Goal: Information Seeking & Learning: Compare options

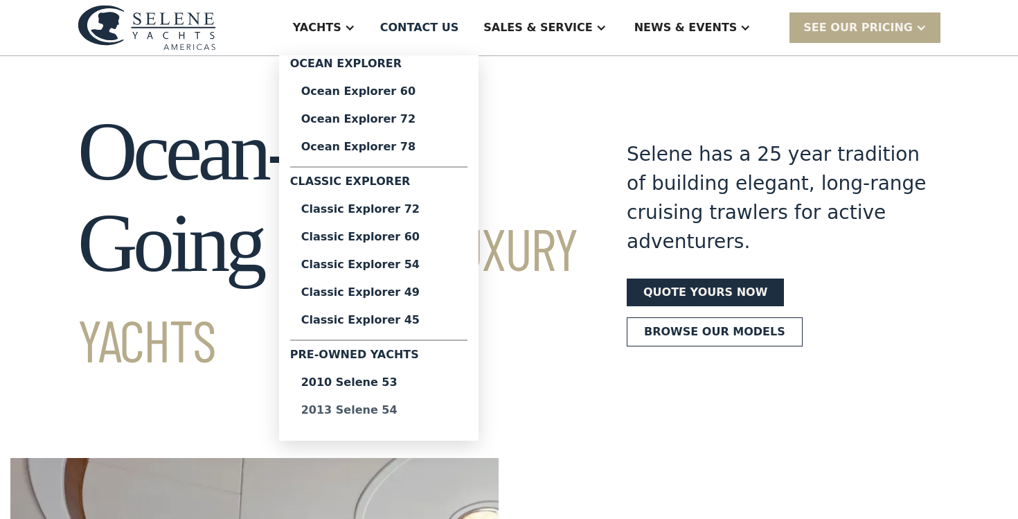
click at [406, 413] on div "2013 Selene 54" at bounding box center [378, 409] width 155 height 11
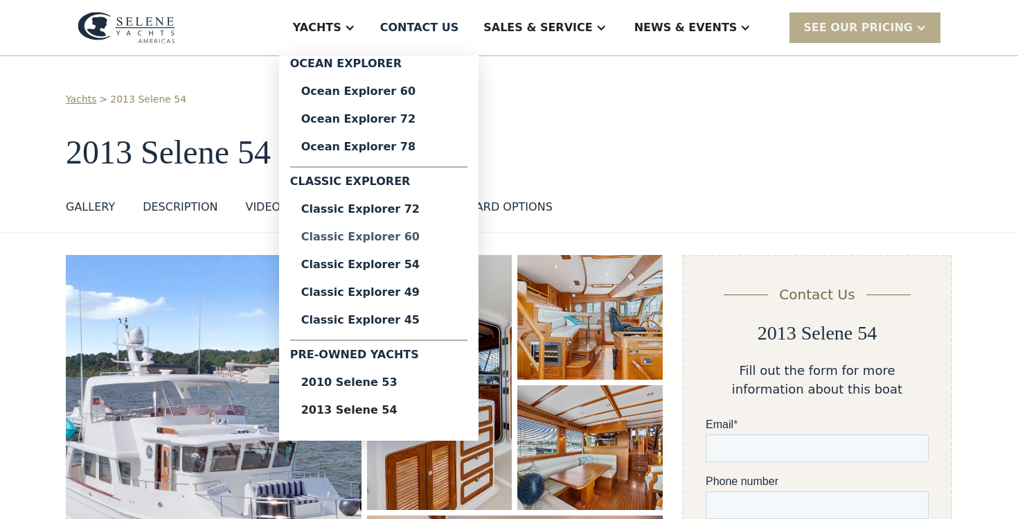
click at [386, 233] on div "Classic Explorer 60" at bounding box center [378, 236] width 155 height 11
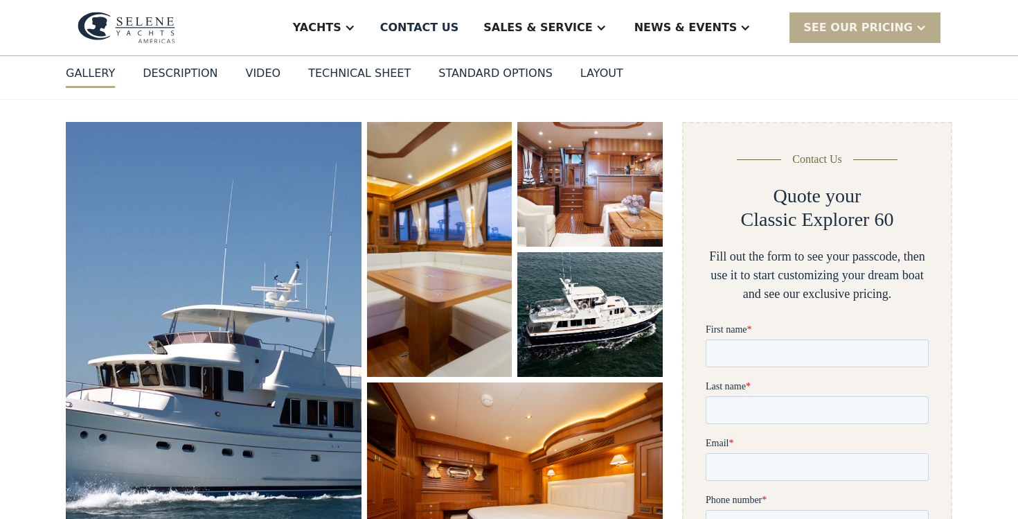
scroll to position [199, 0]
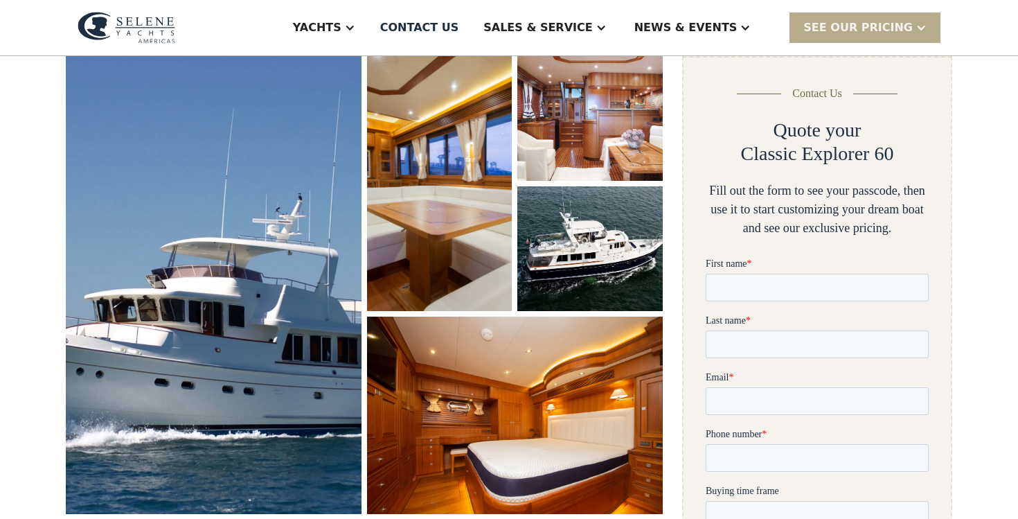
click at [281, 275] on img "open lightbox" at bounding box center [214, 284] width 305 height 471
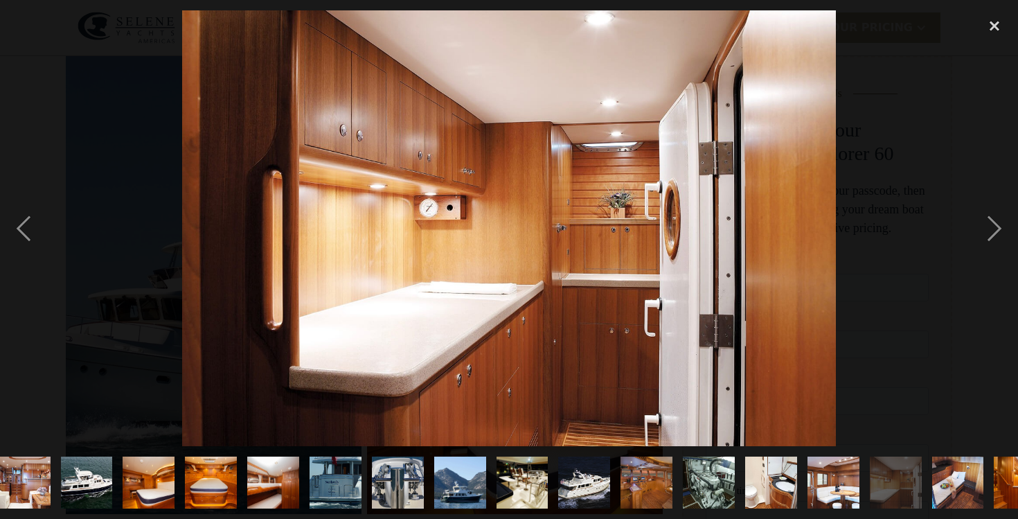
scroll to position [0, 175]
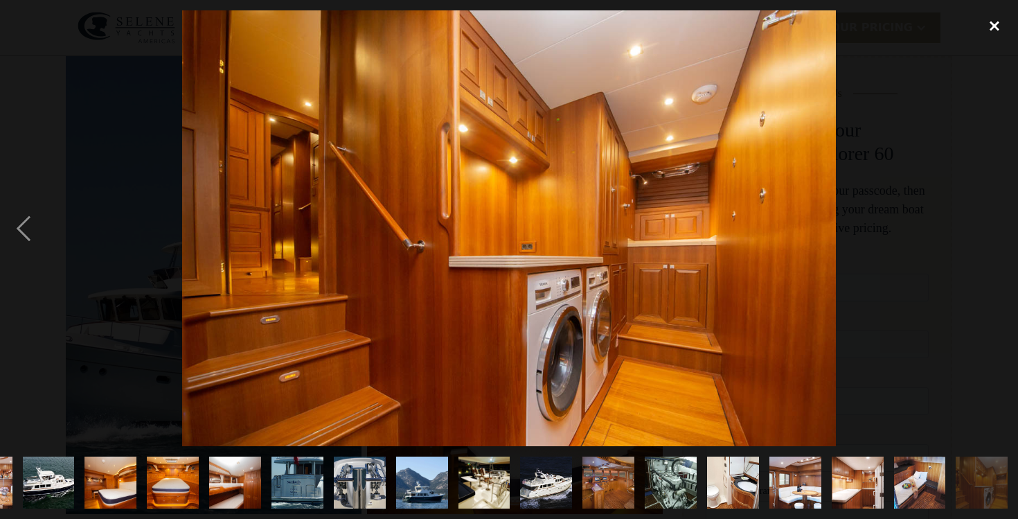
click at [1003, 30] on div "close lightbox" at bounding box center [994, 25] width 47 height 30
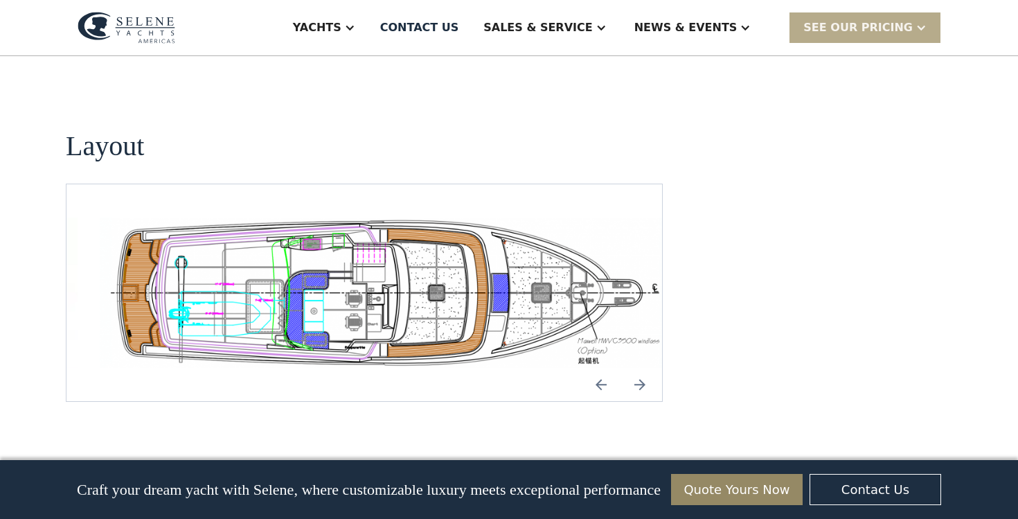
scroll to position [2647, 0]
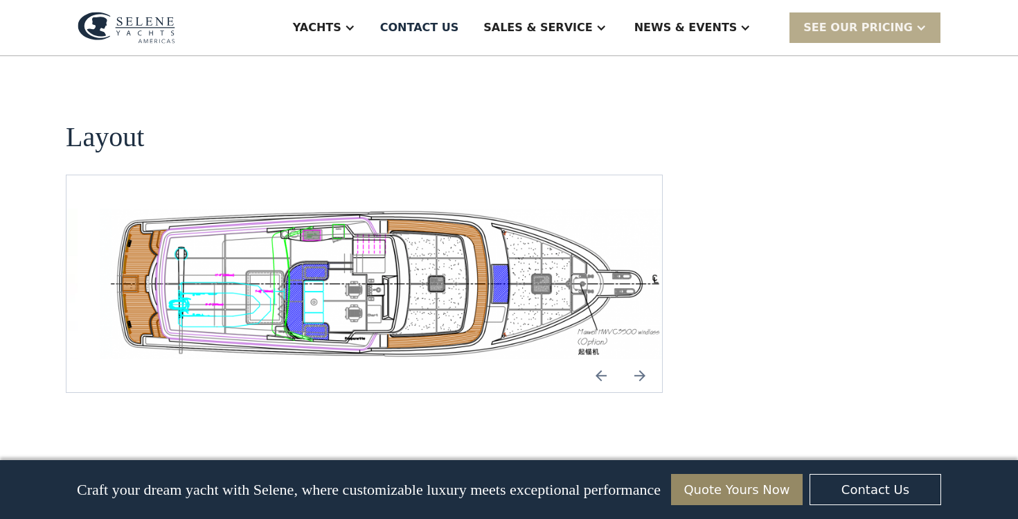
click at [474, 249] on img "open lightbox" at bounding box center [386, 283] width 573 height 150
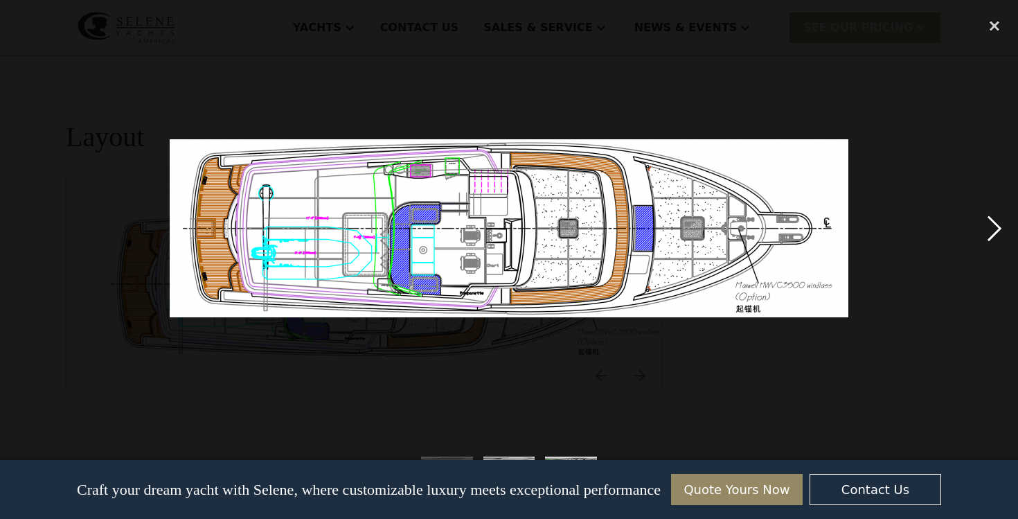
click at [992, 234] on div "next image" at bounding box center [994, 228] width 47 height 436
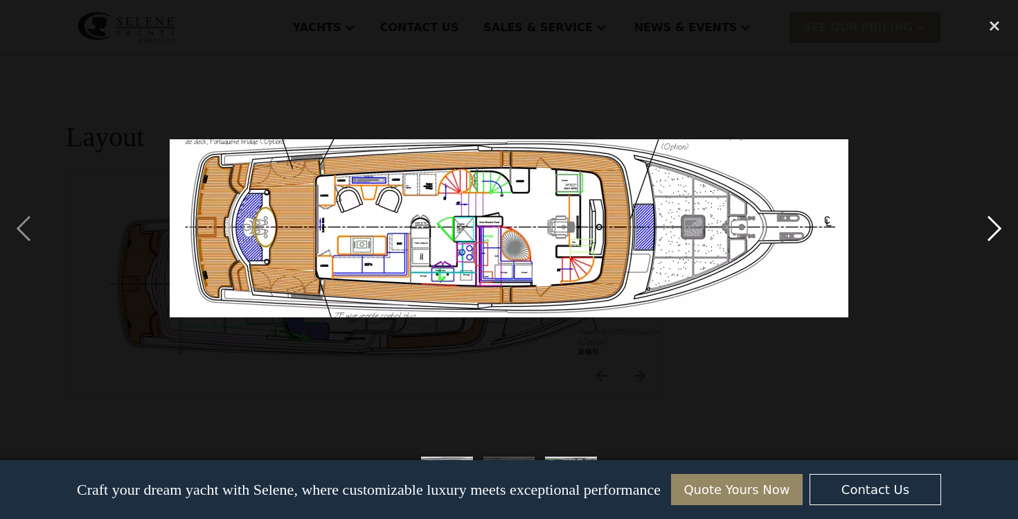
click at [992, 234] on div "next image" at bounding box center [994, 228] width 47 height 436
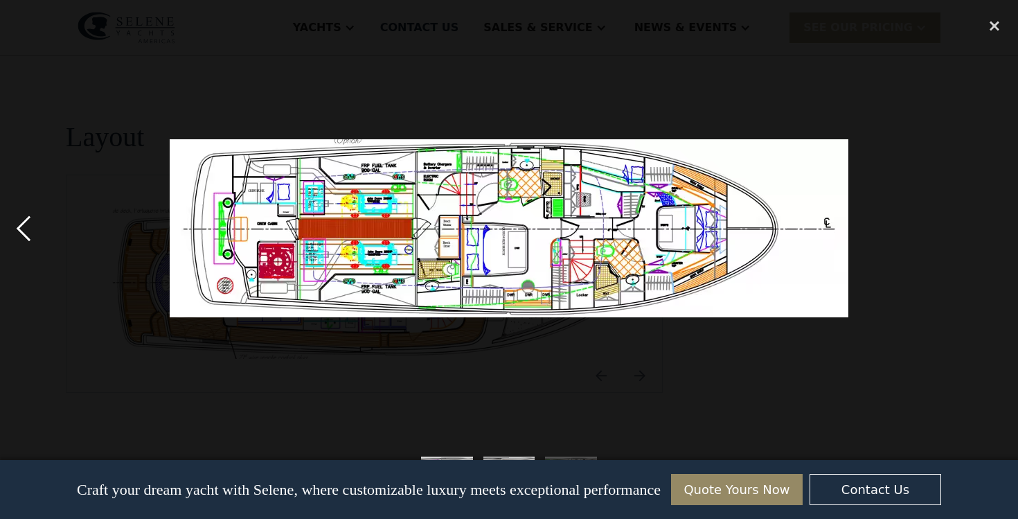
click at [33, 231] on div "previous image" at bounding box center [23, 228] width 47 height 436
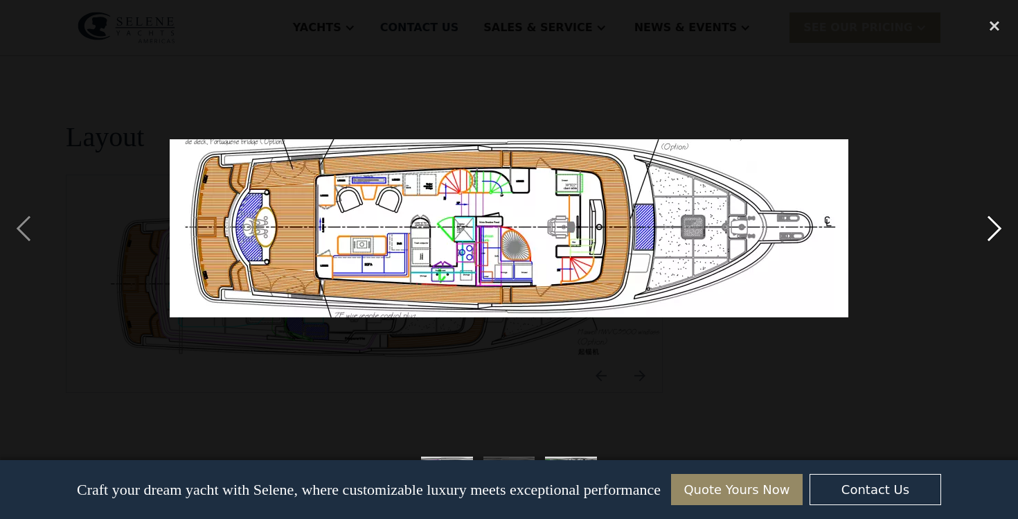
click at [993, 225] on div "next image" at bounding box center [994, 228] width 47 height 436
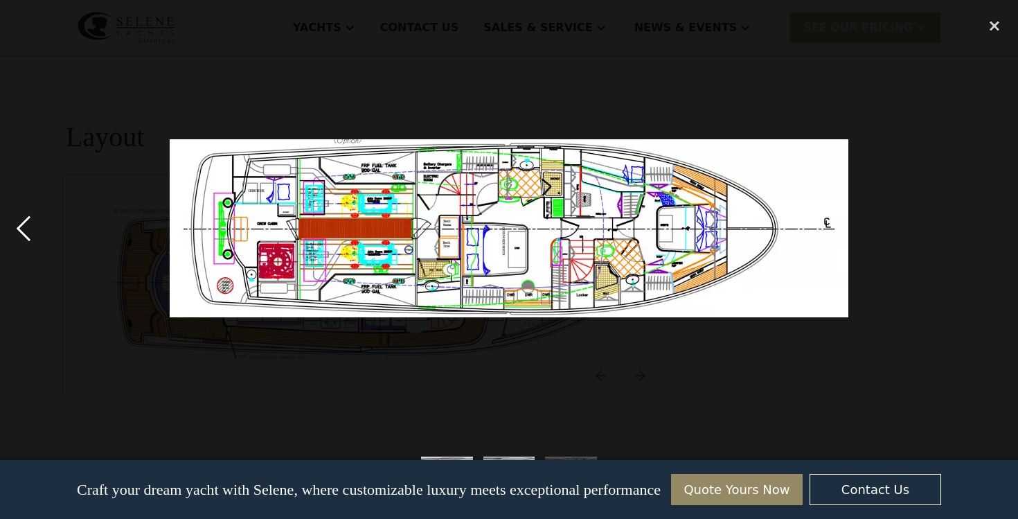
click at [28, 233] on div "previous image" at bounding box center [23, 228] width 47 height 436
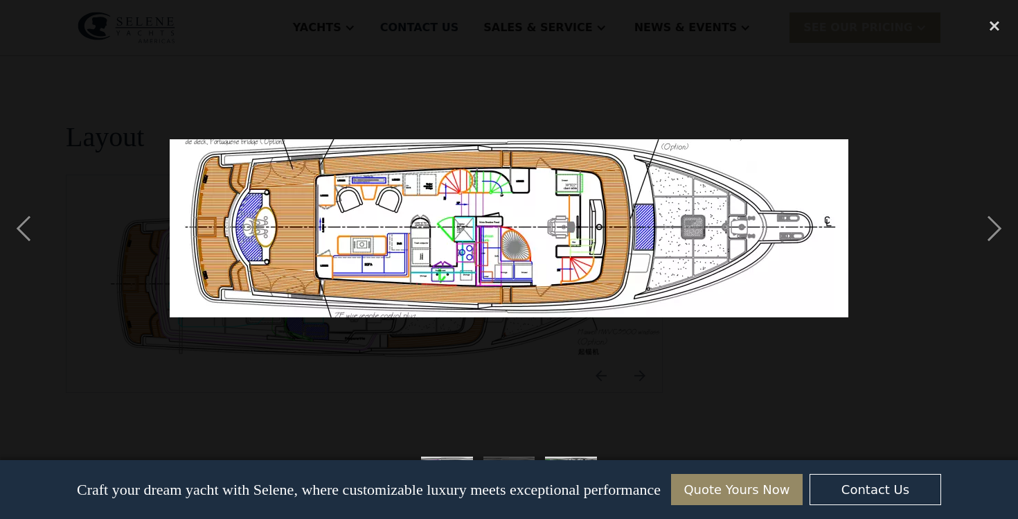
click at [575, 181] on img at bounding box center [509, 228] width 679 height 178
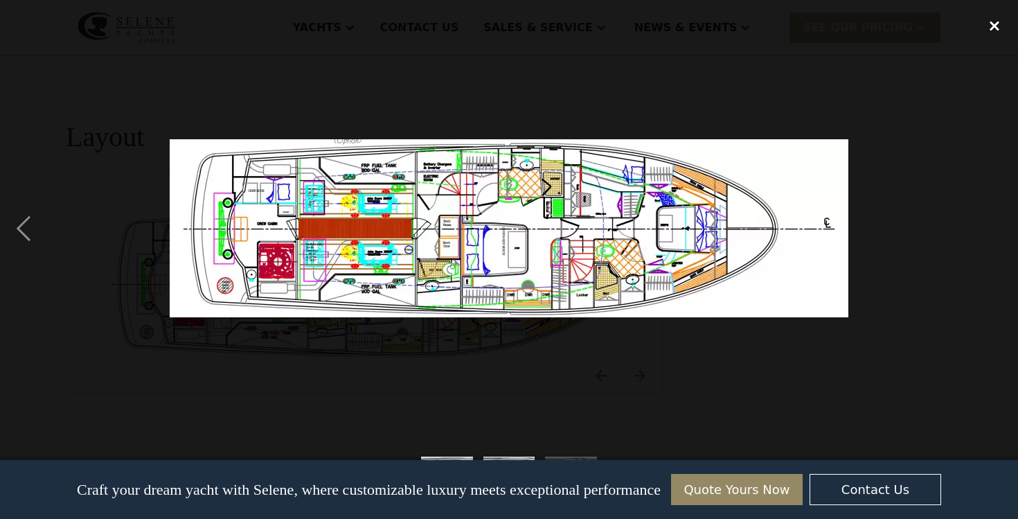
click at [995, 21] on div "close lightbox" at bounding box center [994, 25] width 47 height 30
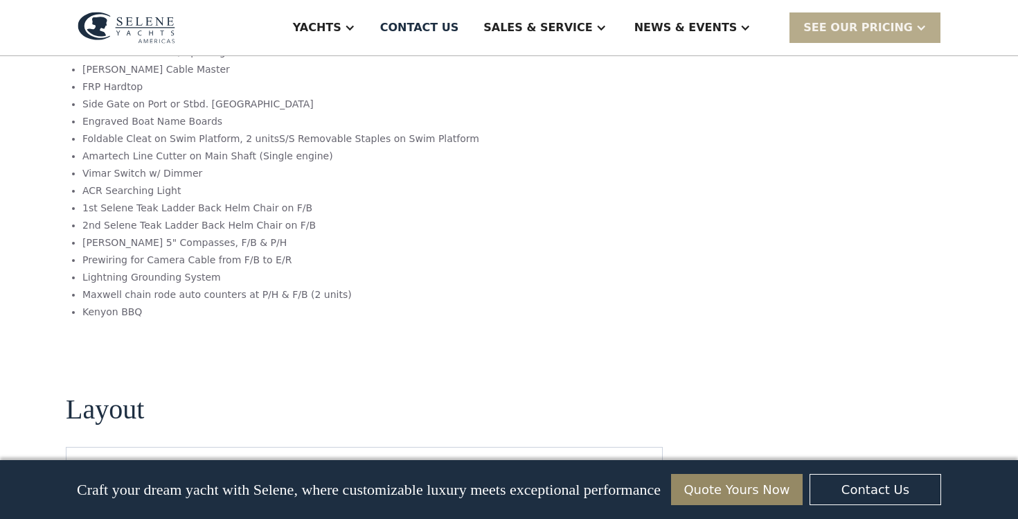
scroll to position [2356, 0]
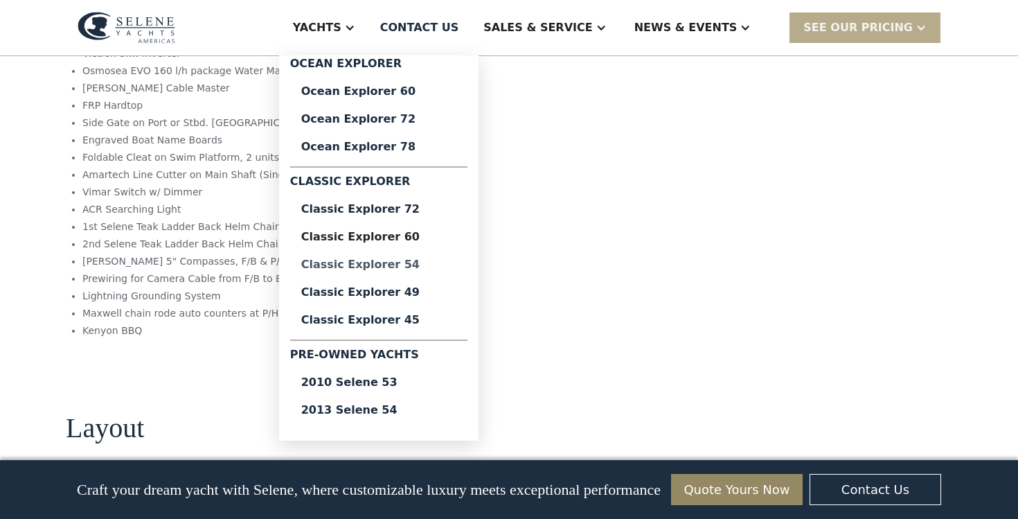
click at [389, 267] on div "Classic Explorer 54" at bounding box center [378, 264] width 155 height 11
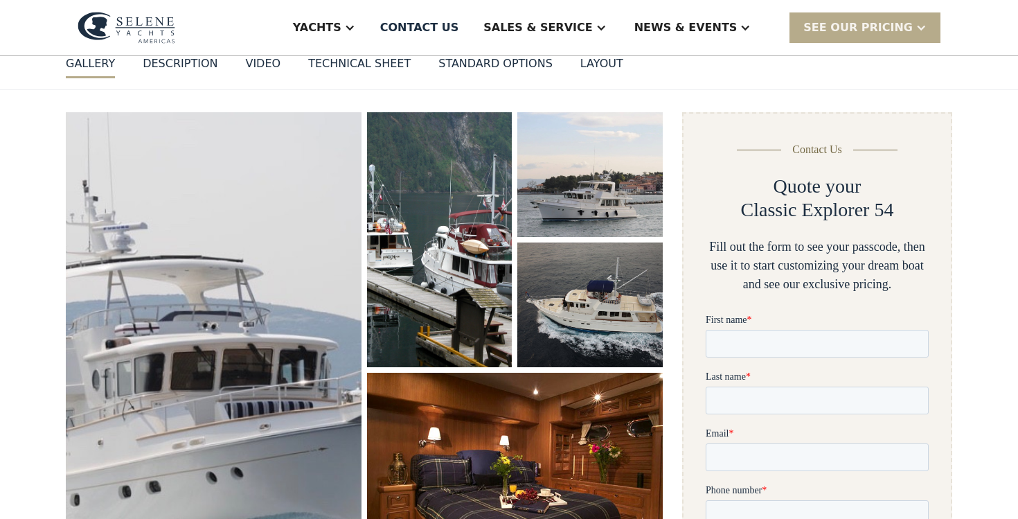
scroll to position [187, 0]
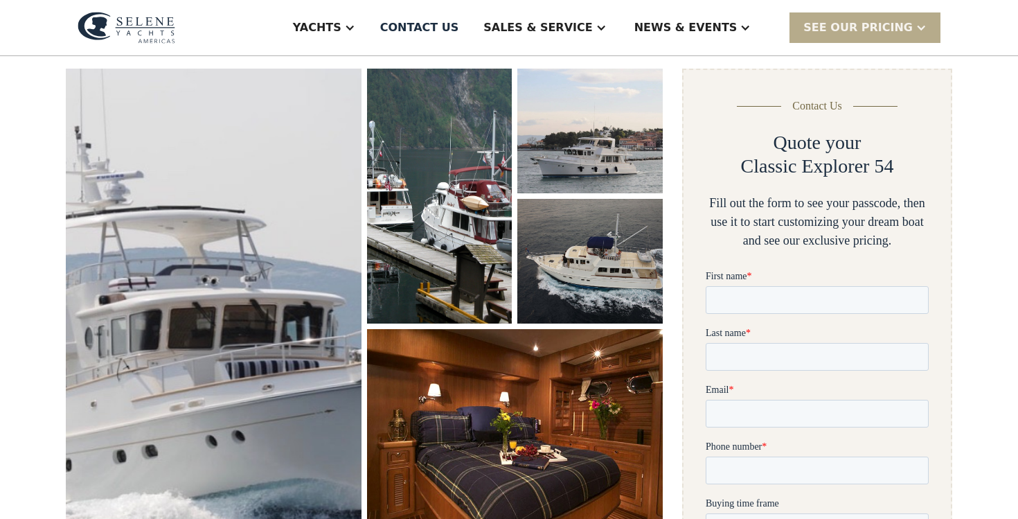
click at [267, 281] on img "open lightbox" at bounding box center [214, 309] width 314 height 511
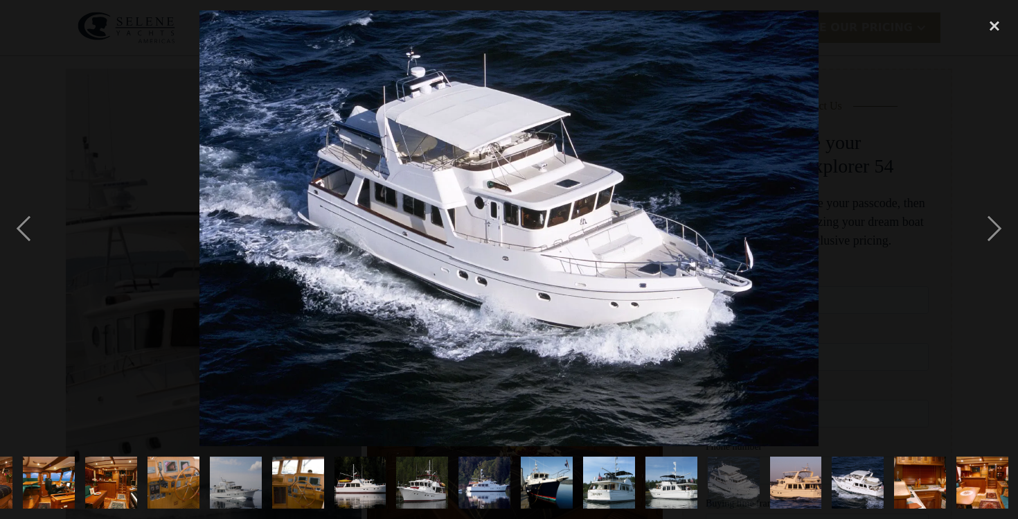
scroll to position [0, 299]
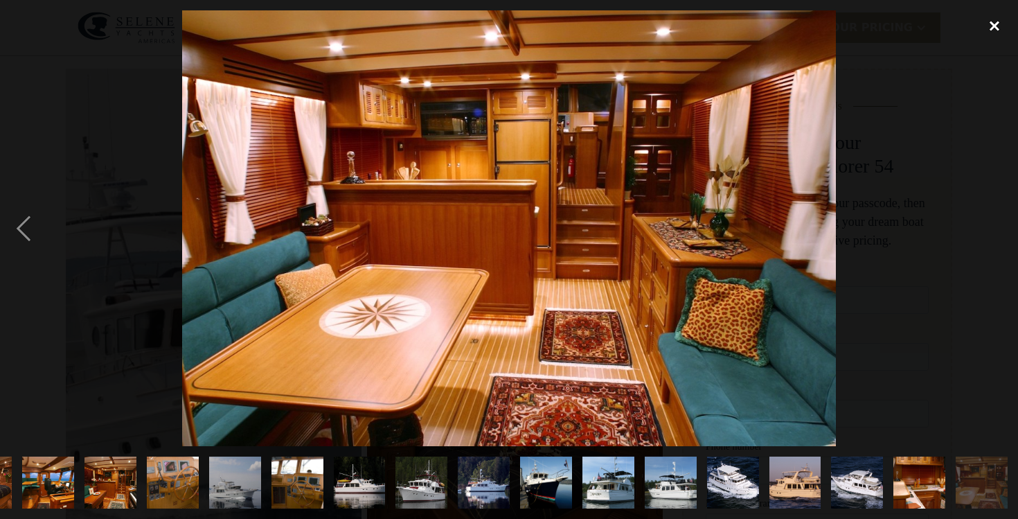
click at [988, 30] on div "close lightbox" at bounding box center [994, 25] width 47 height 30
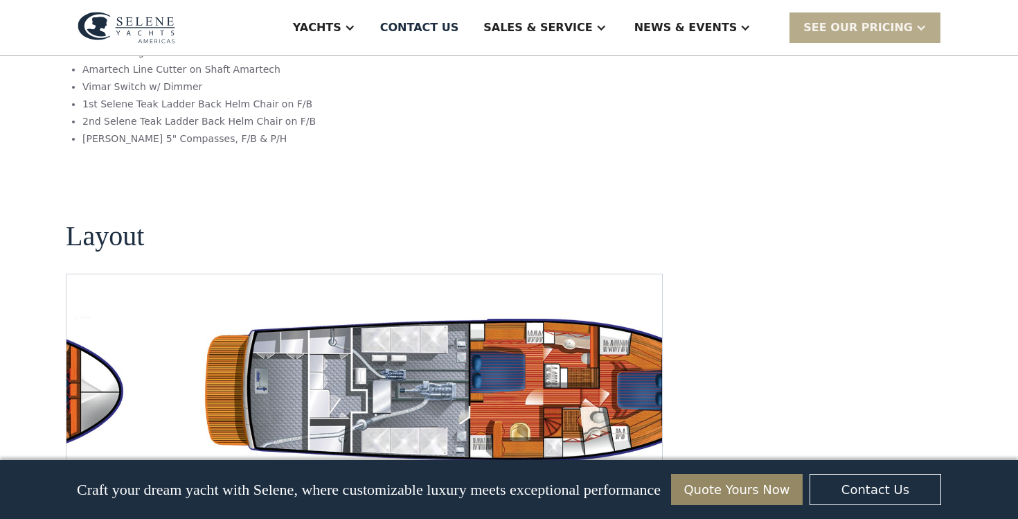
scroll to position [2412, 0]
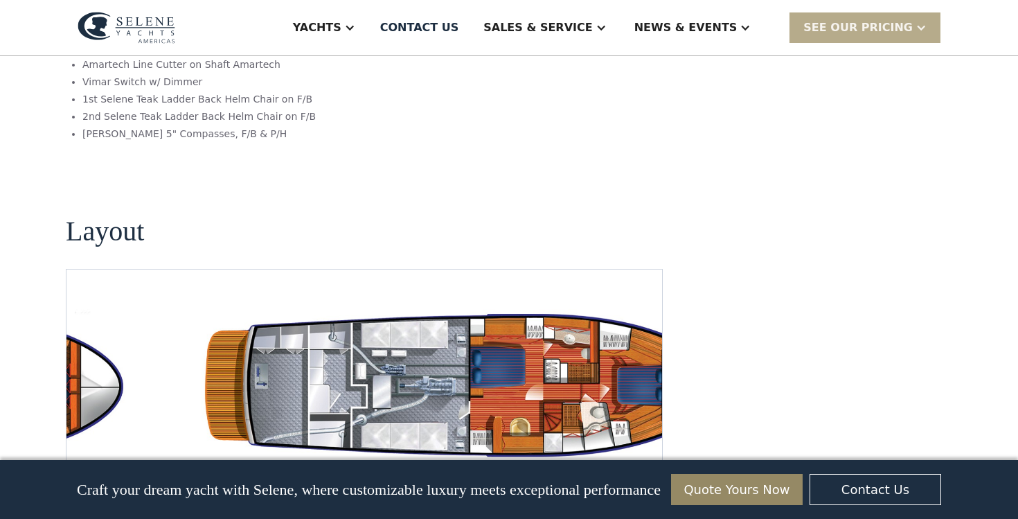
click at [278, 303] on img "open lightbox" at bounding box center [474, 386] width 573 height 167
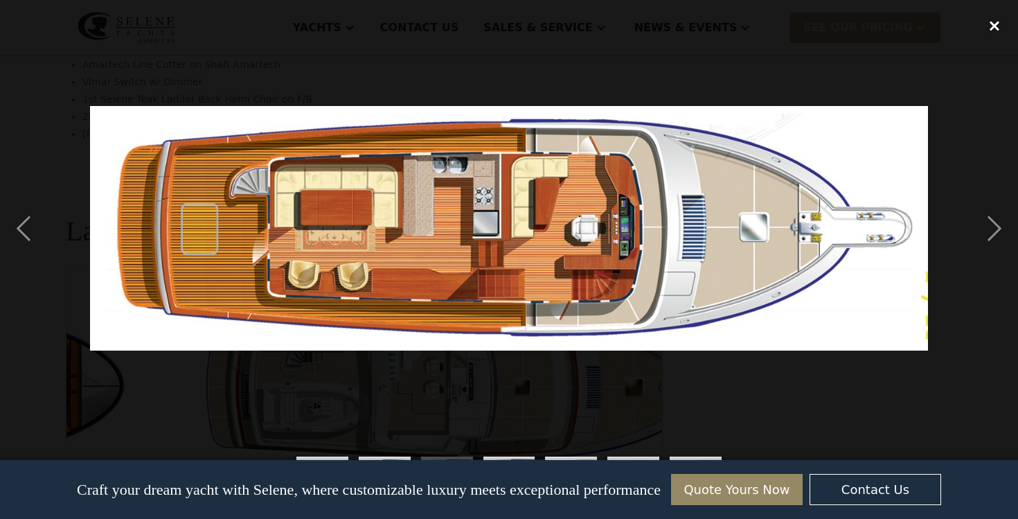
click at [985, 30] on div "close lightbox" at bounding box center [994, 25] width 47 height 30
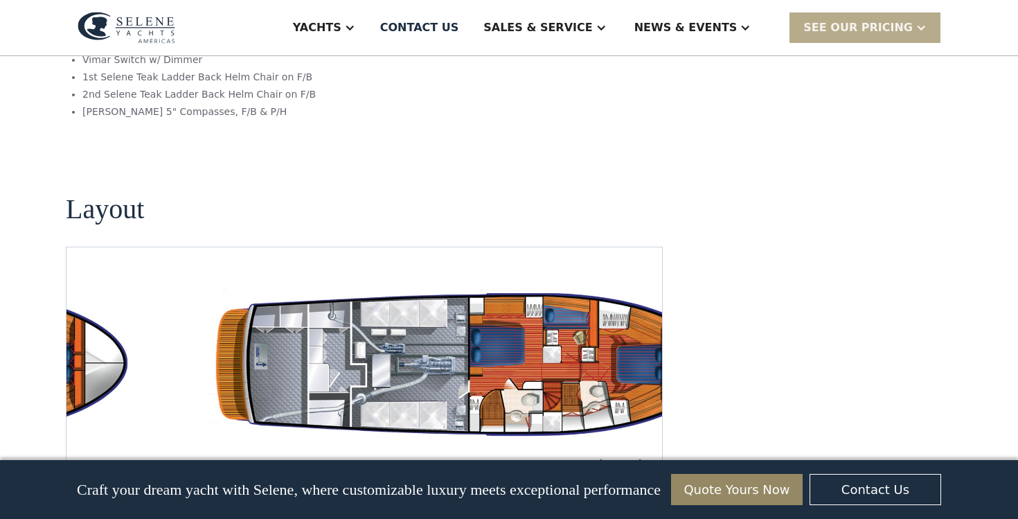
scroll to position [2436, 0]
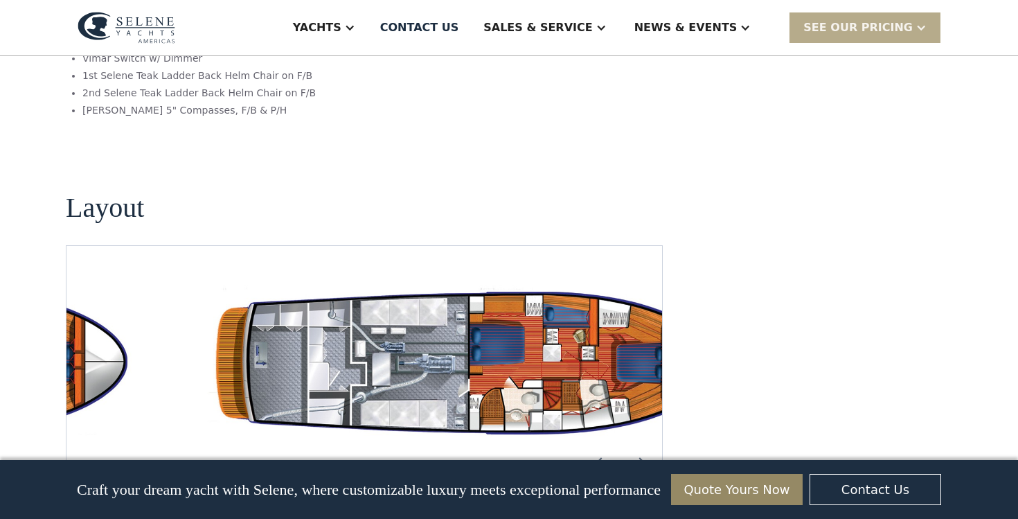
click at [443, 311] on img "open lightbox" at bounding box center [474, 362] width 573 height 167
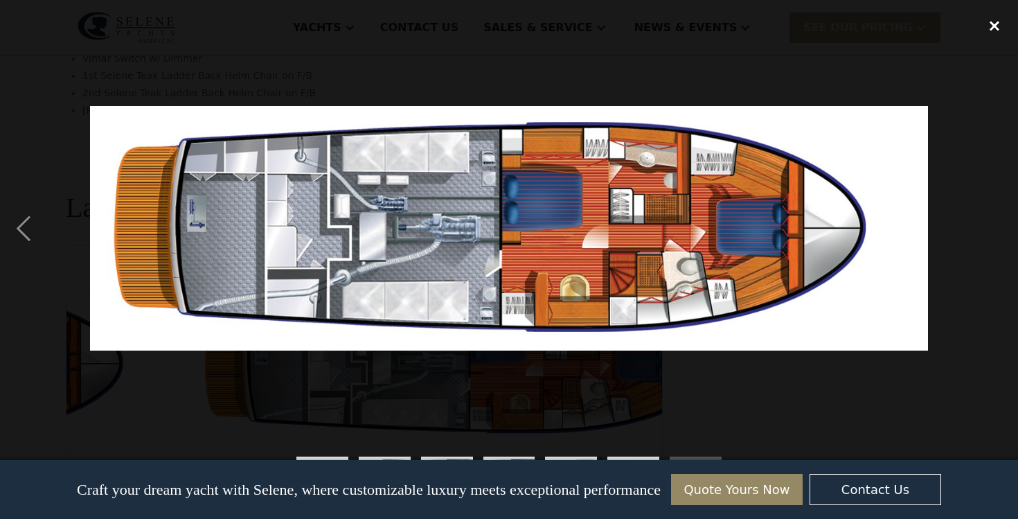
click at [996, 35] on div "close lightbox" at bounding box center [994, 25] width 47 height 30
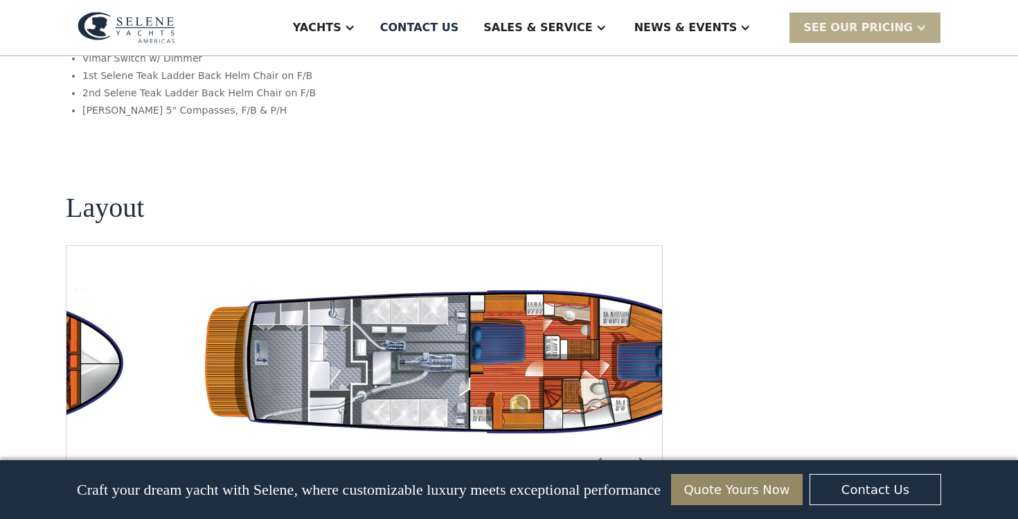
scroll to position [238, 0]
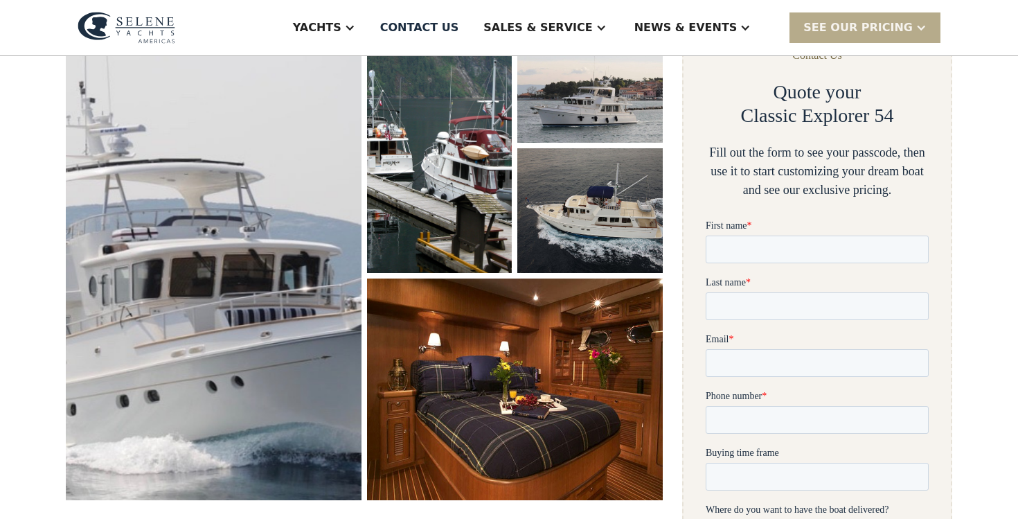
click at [267, 330] on img "open lightbox" at bounding box center [213, 259] width 303 height 495
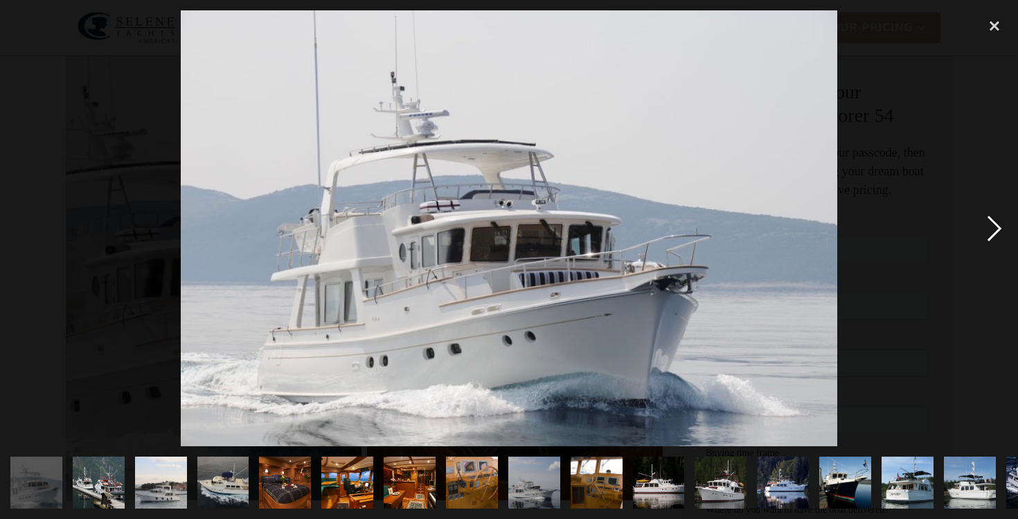
click at [989, 229] on div "next image" at bounding box center [994, 228] width 47 height 436
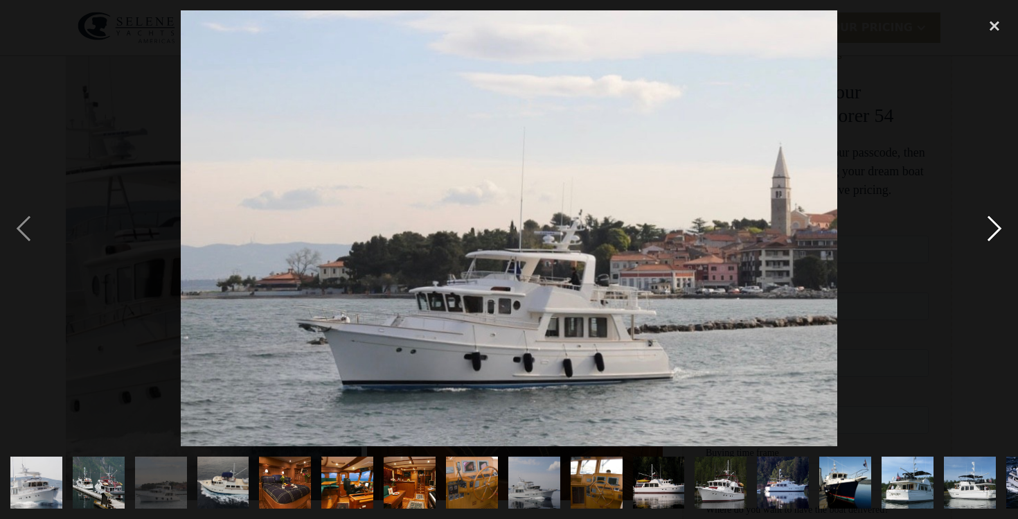
click at [989, 229] on div "next image" at bounding box center [994, 228] width 47 height 436
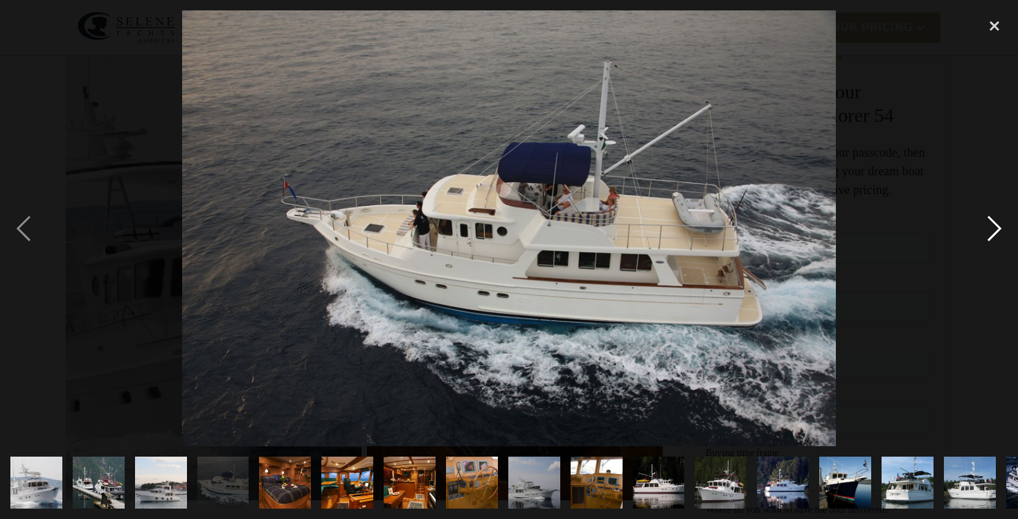
click at [989, 229] on div "next image" at bounding box center [994, 228] width 47 height 436
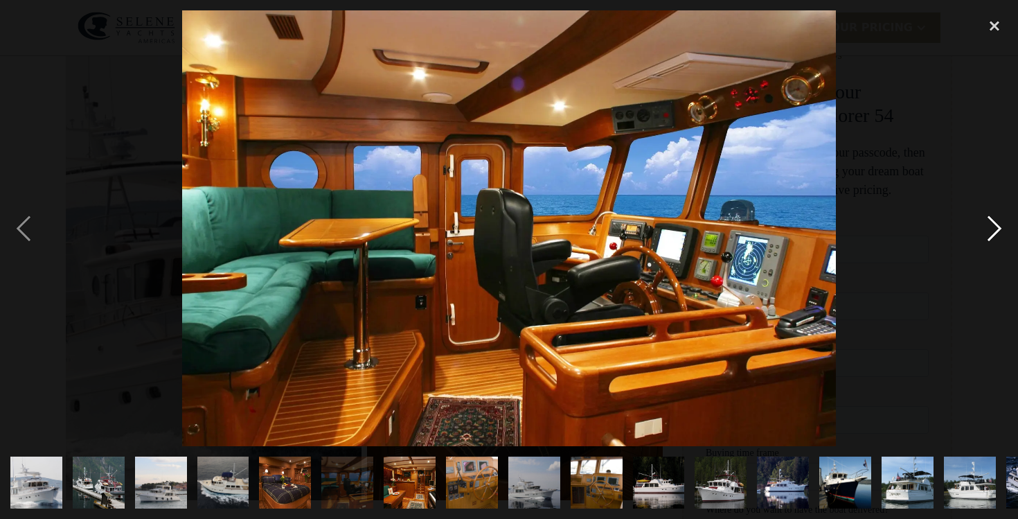
click at [989, 229] on div "next image" at bounding box center [994, 228] width 47 height 436
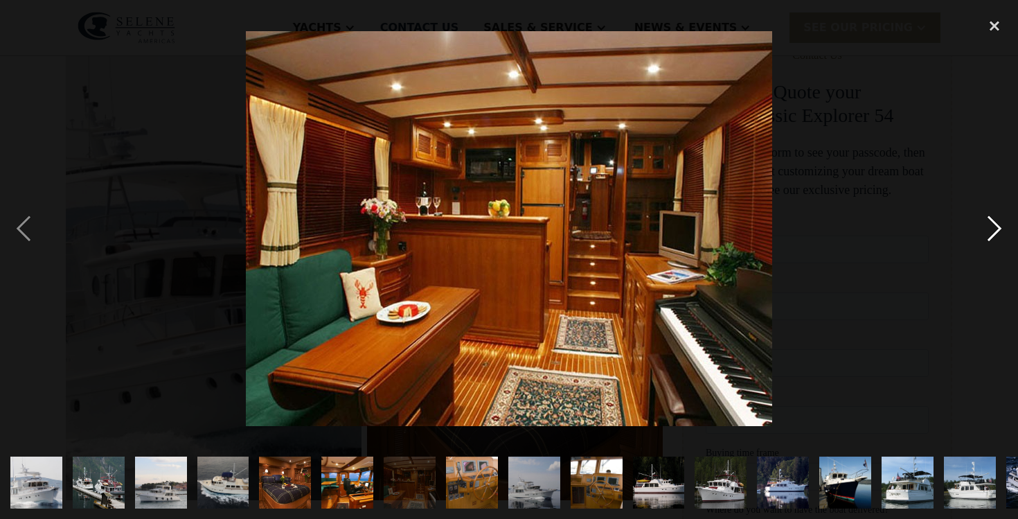
click at [989, 229] on div "next image" at bounding box center [994, 228] width 47 height 436
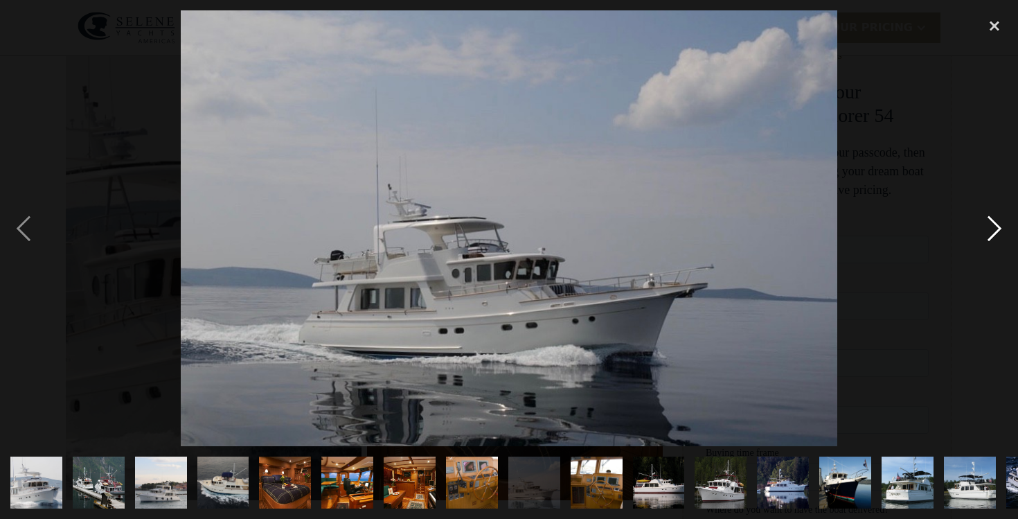
click at [989, 229] on div "next image" at bounding box center [994, 228] width 47 height 436
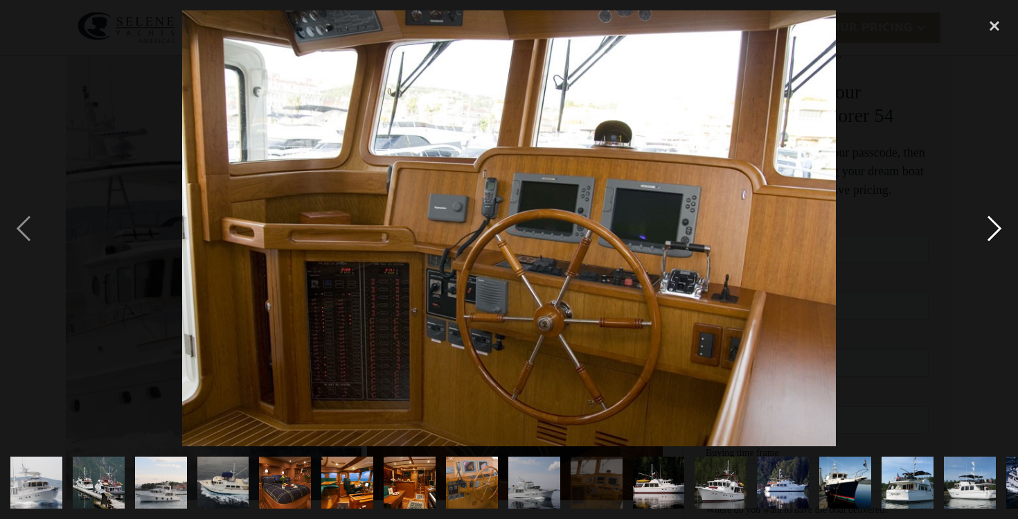
click at [989, 229] on div "next image" at bounding box center [994, 228] width 47 height 436
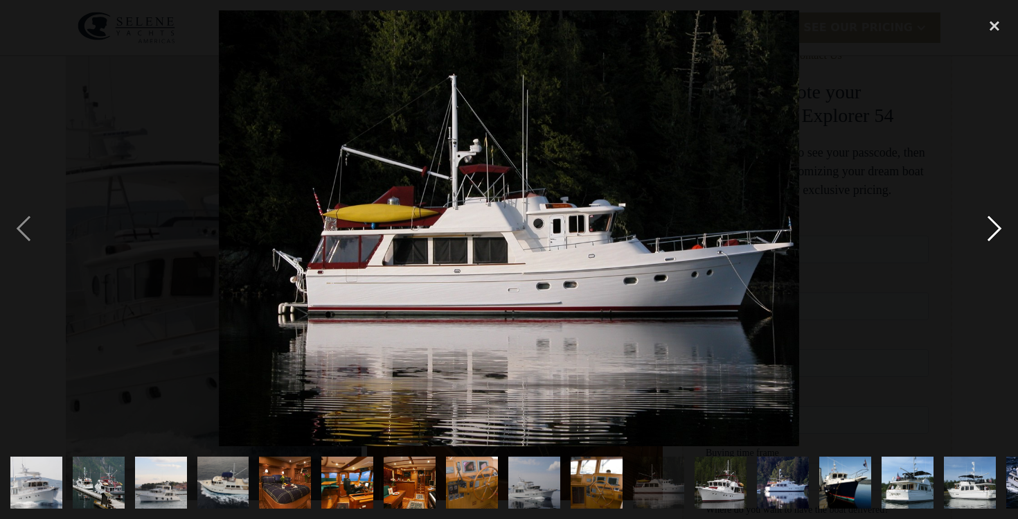
click at [989, 229] on div "next image" at bounding box center [994, 228] width 47 height 436
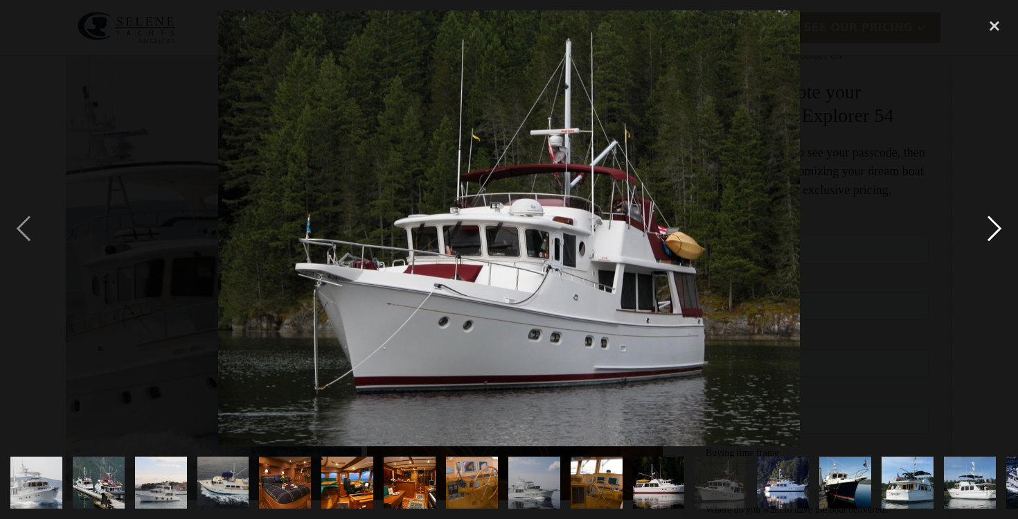
click at [989, 229] on div "next image" at bounding box center [994, 228] width 47 height 436
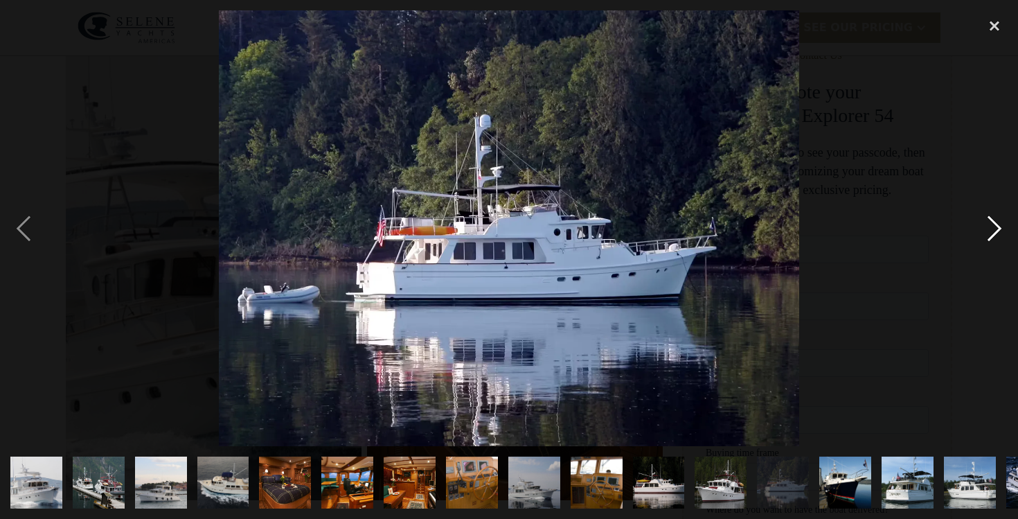
click at [989, 229] on div "next image" at bounding box center [994, 228] width 47 height 436
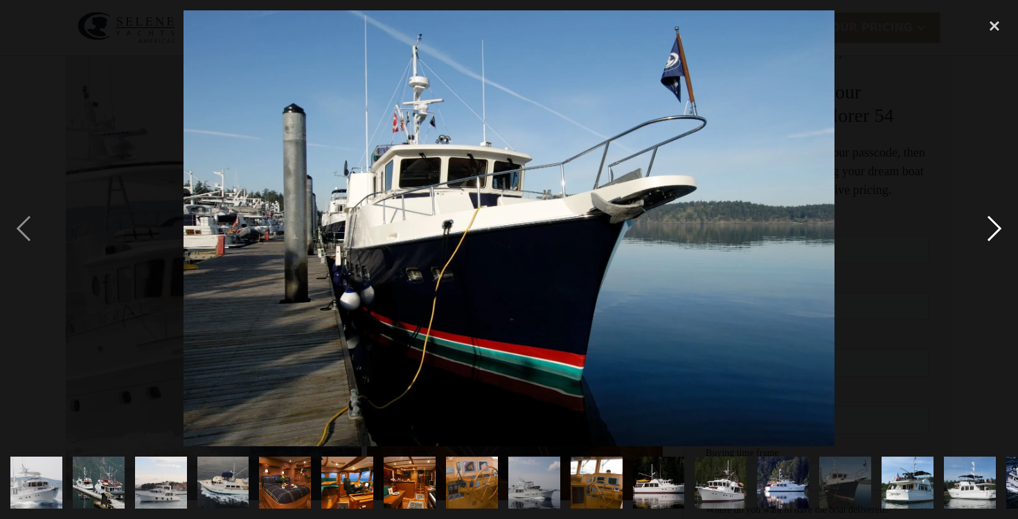
click at [989, 229] on div "next image" at bounding box center [994, 228] width 47 height 436
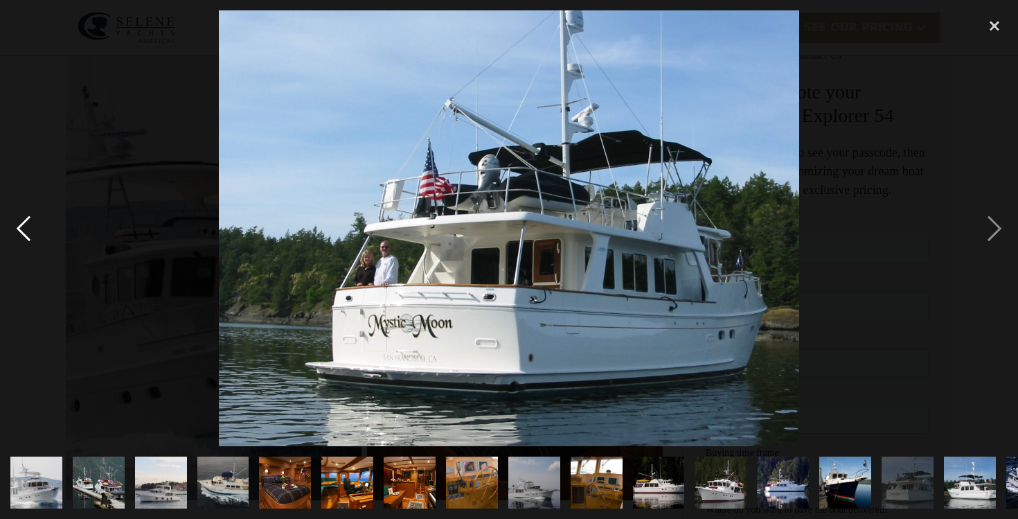
click at [14, 229] on div "previous image" at bounding box center [23, 228] width 47 height 436
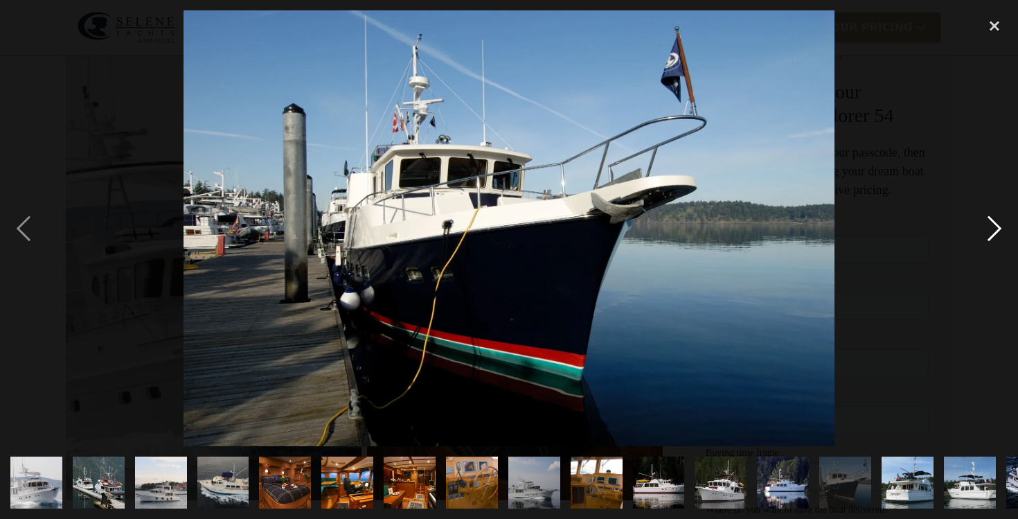
click at [977, 242] on div "next image" at bounding box center [994, 228] width 47 height 436
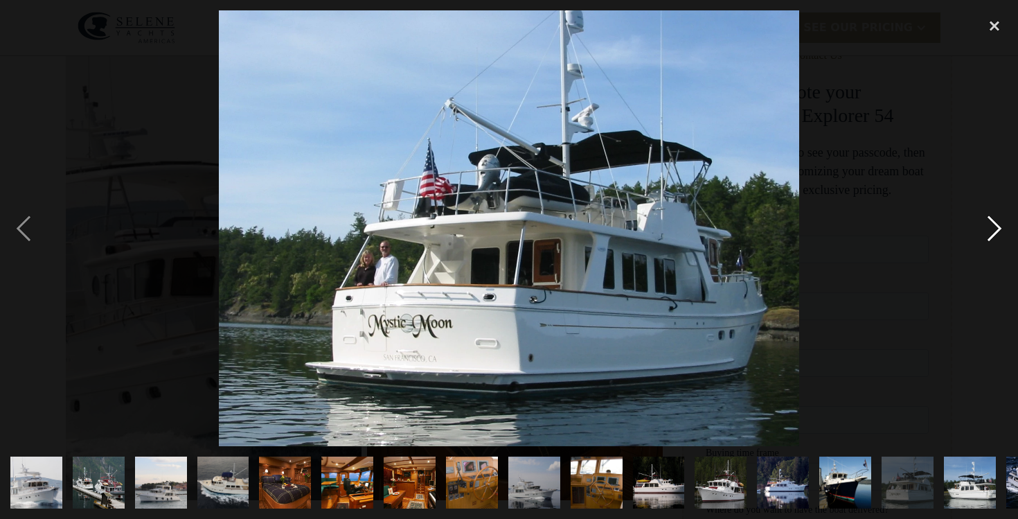
click at [977, 242] on div "next image" at bounding box center [994, 228] width 47 height 436
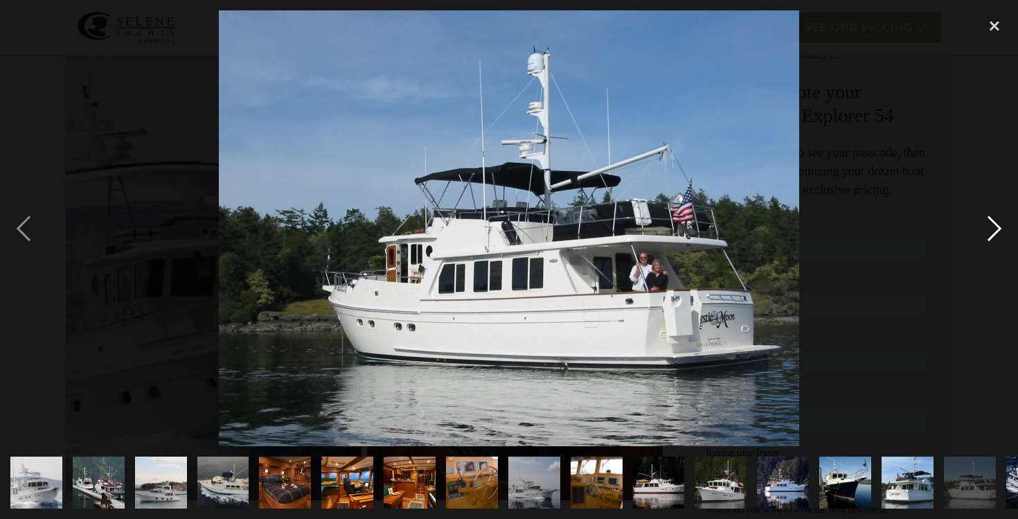
click at [977, 242] on div "next image" at bounding box center [994, 228] width 47 height 436
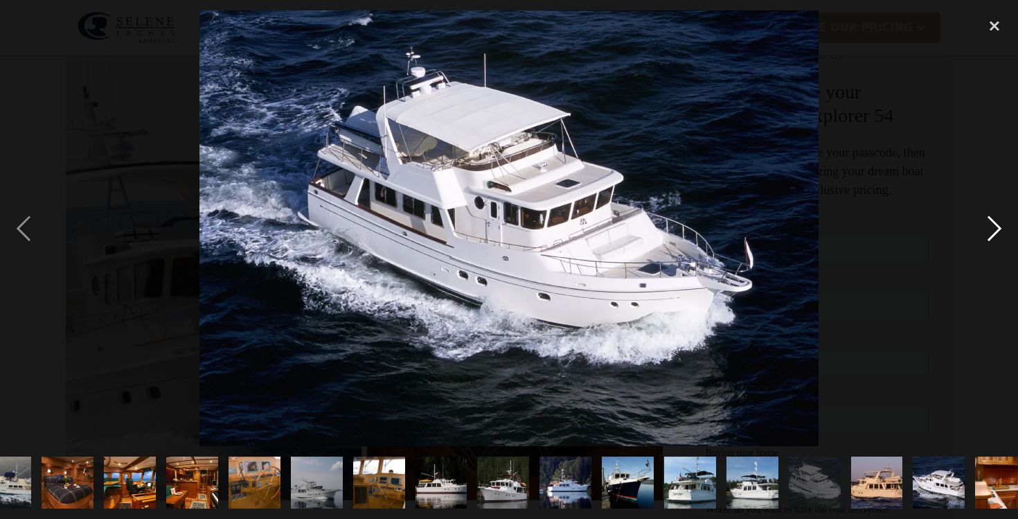
click at [977, 242] on div "next image" at bounding box center [994, 228] width 47 height 436
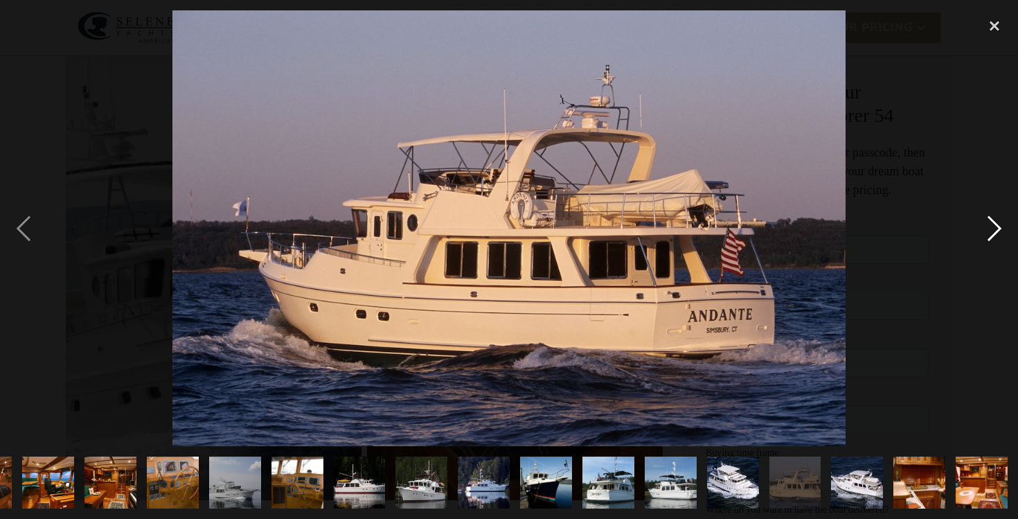
scroll to position [0, 299]
click at [977, 242] on div "next image" at bounding box center [994, 228] width 47 height 436
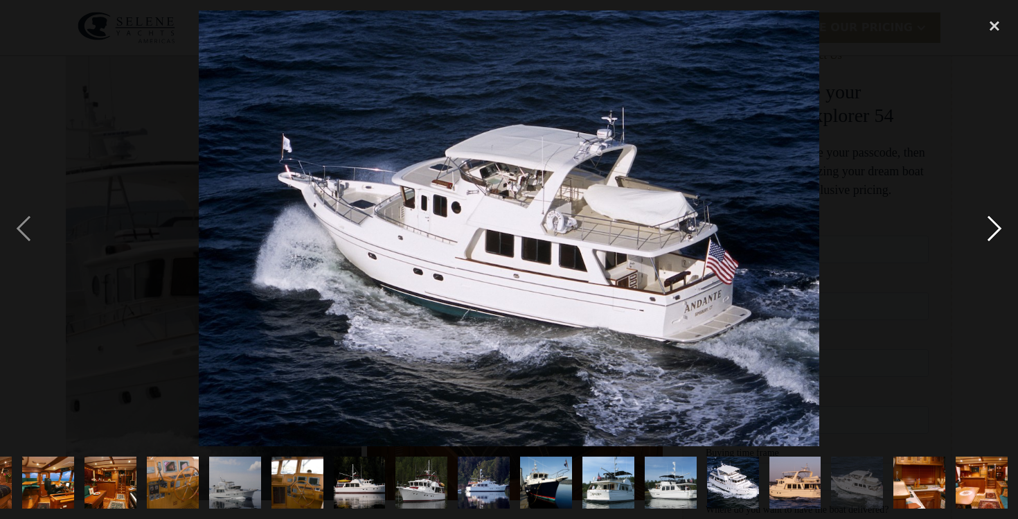
click at [977, 242] on div "next image" at bounding box center [994, 228] width 47 height 436
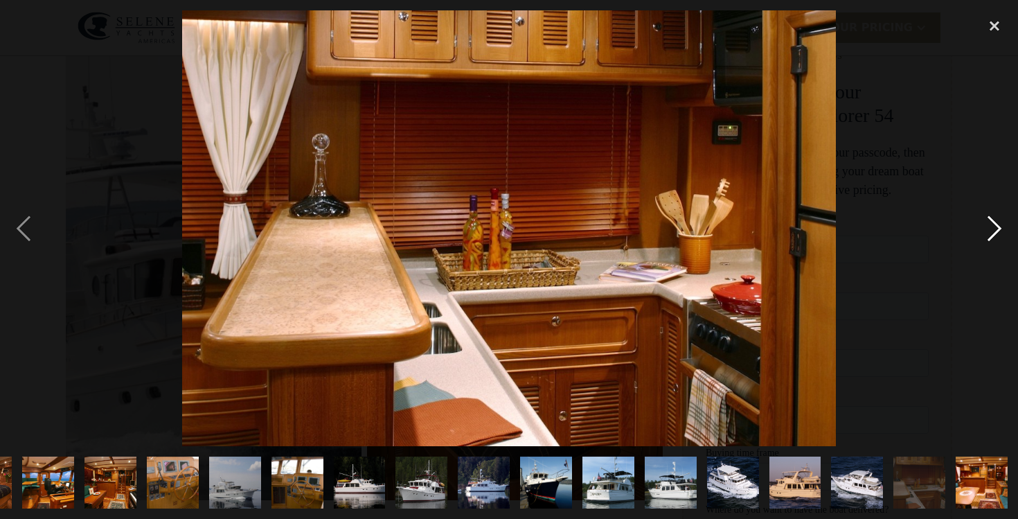
click at [977, 242] on div "next image" at bounding box center [994, 228] width 47 height 436
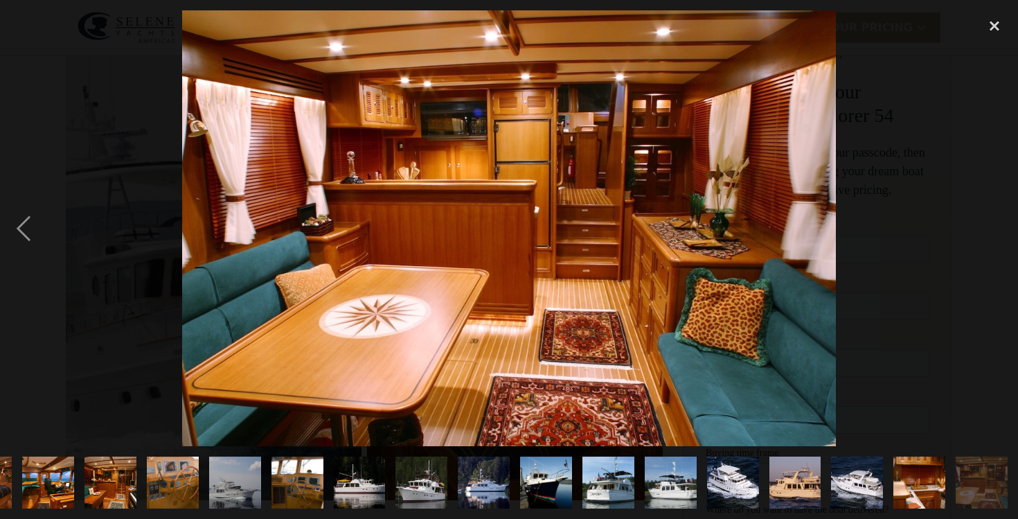
click at [977, 242] on div "next image" at bounding box center [994, 228] width 47 height 436
click at [997, 16] on div "close lightbox" at bounding box center [994, 25] width 47 height 30
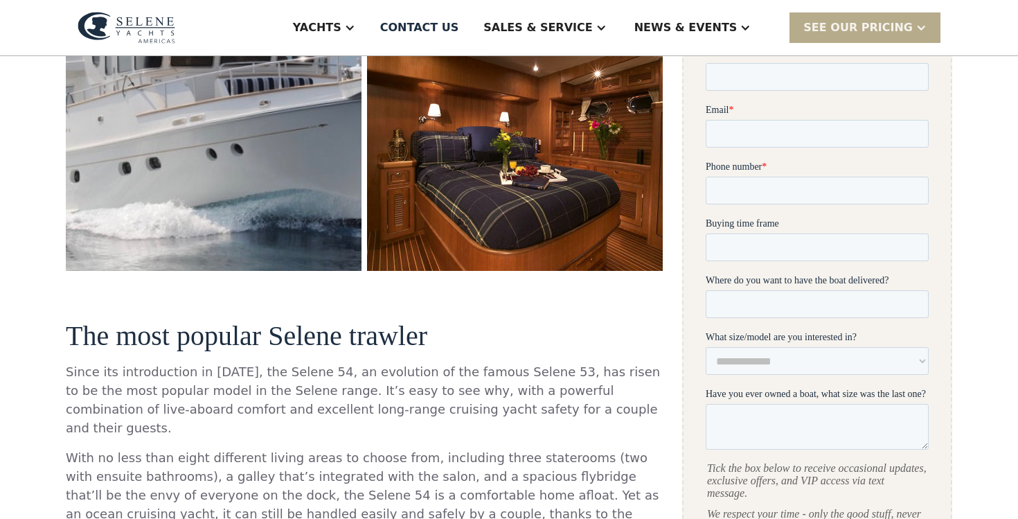
scroll to position [0, 0]
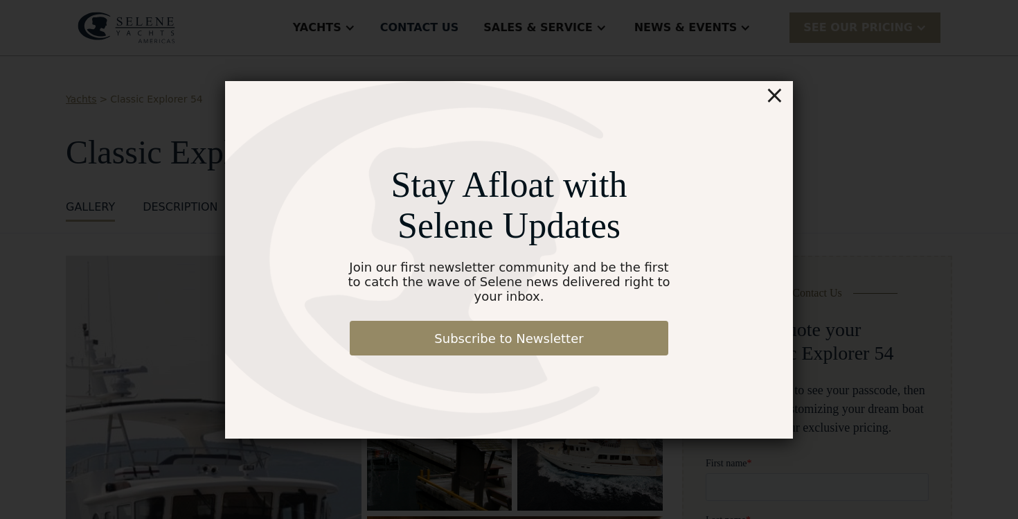
click at [775, 100] on div "×" at bounding box center [775, 95] width 20 height 28
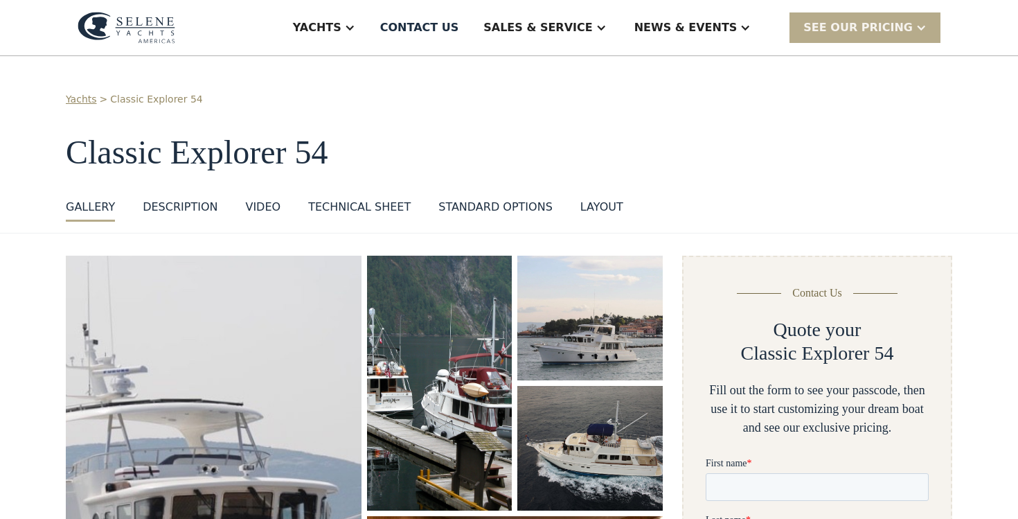
click at [192, 207] on div "DESCRIPTION" at bounding box center [180, 207] width 75 height 17
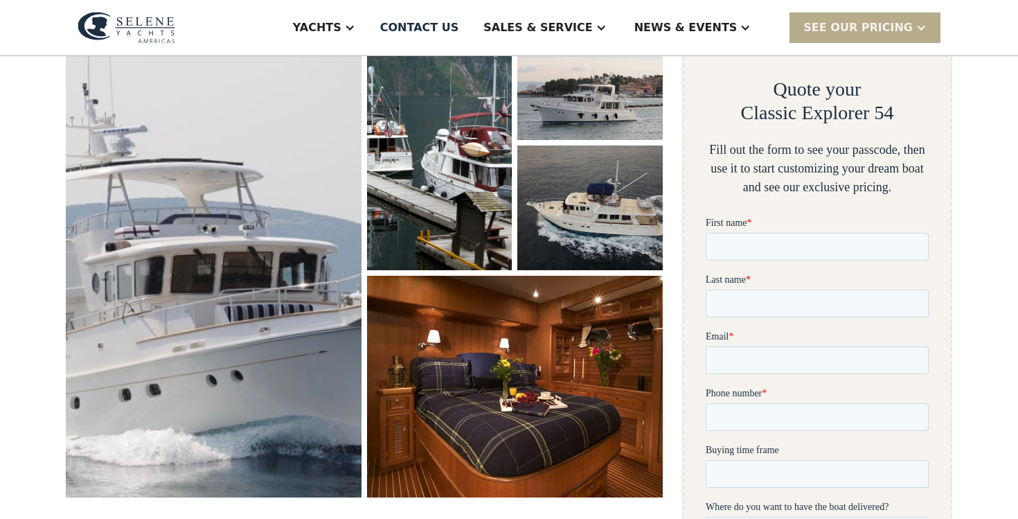
scroll to position [128, 0]
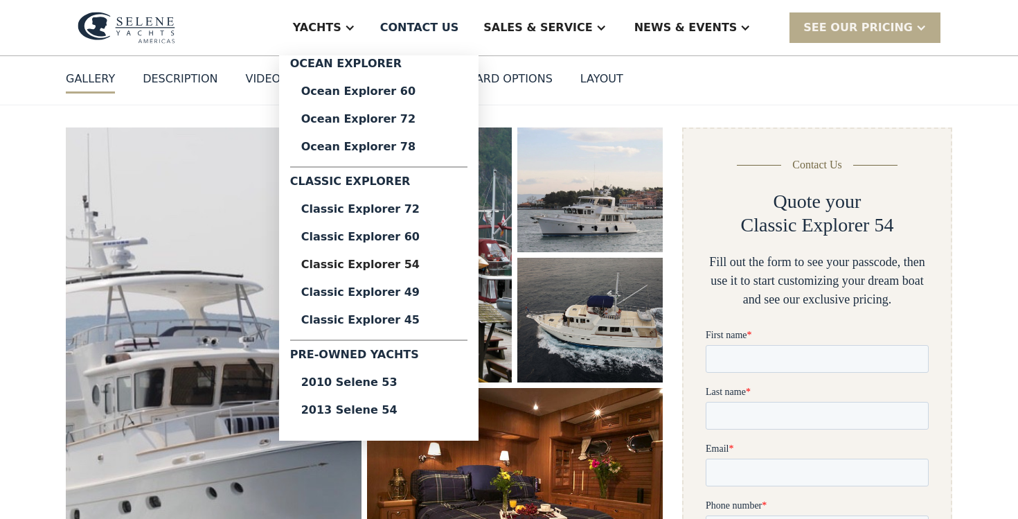
click at [341, 25] on div "Yachts" at bounding box center [317, 27] width 48 height 17
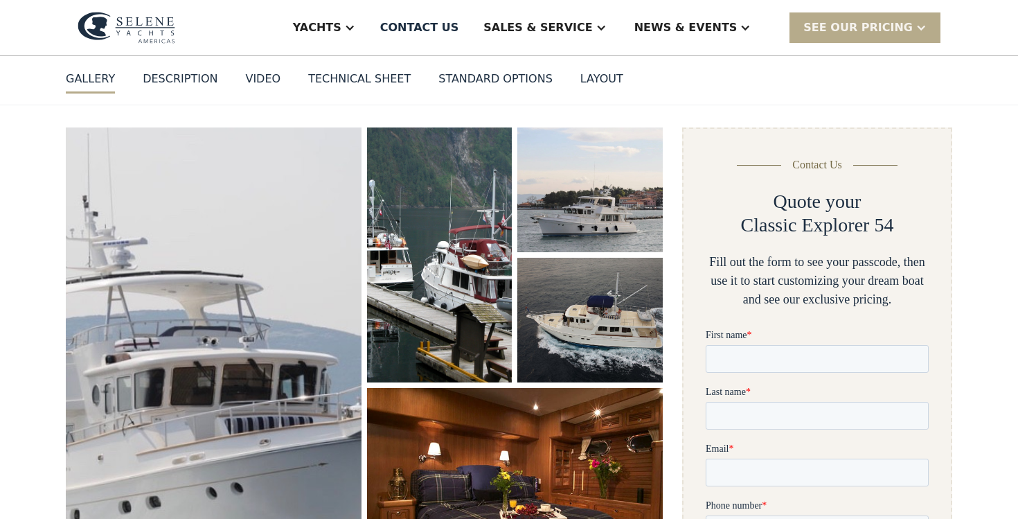
click at [341, 25] on div "Yachts" at bounding box center [317, 27] width 48 height 17
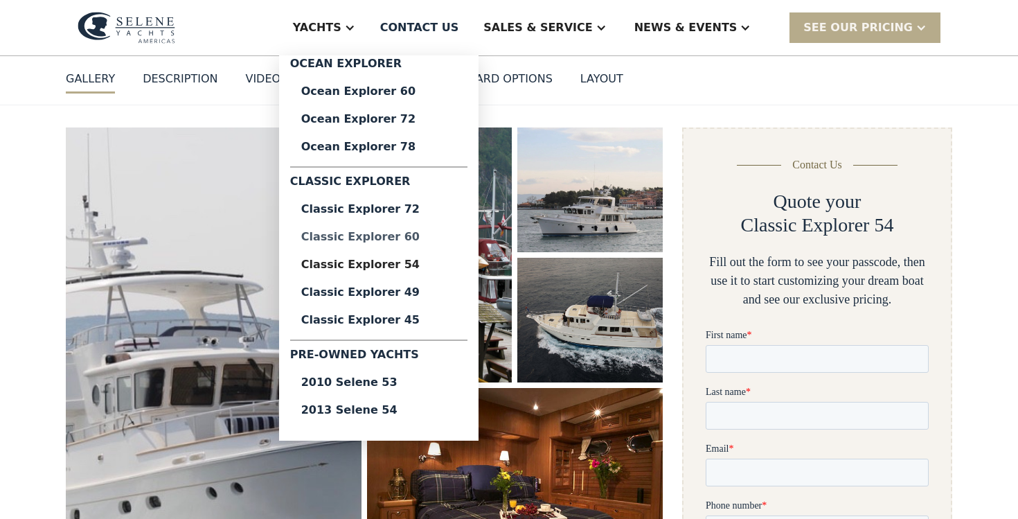
click at [421, 238] on div "Classic Explorer 60" at bounding box center [378, 236] width 155 height 11
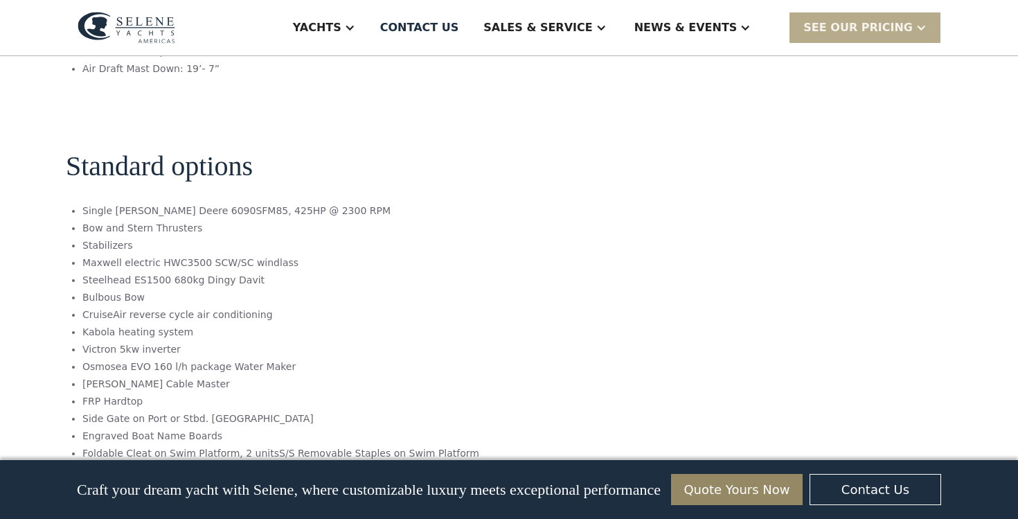
scroll to position [2063, 0]
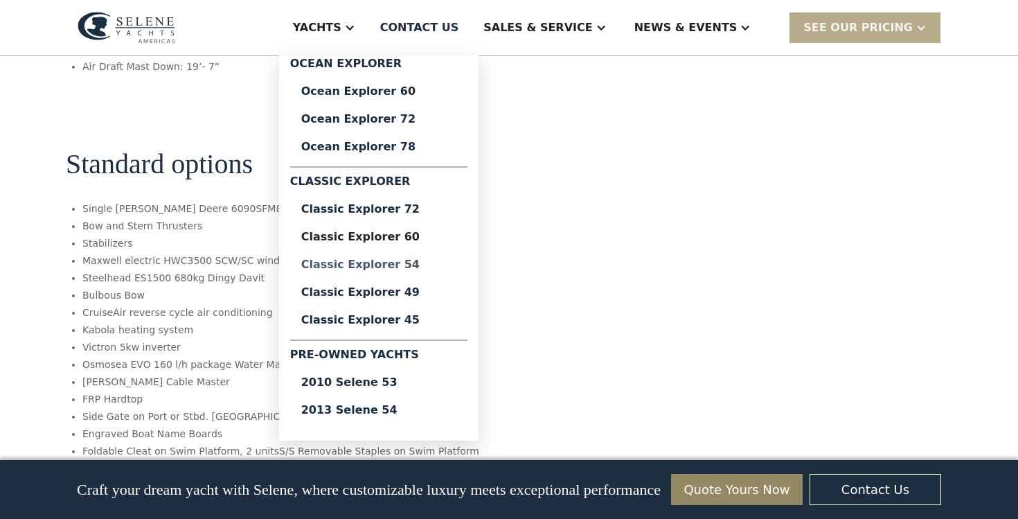
click at [408, 261] on div "Classic Explorer 54" at bounding box center [378, 264] width 155 height 11
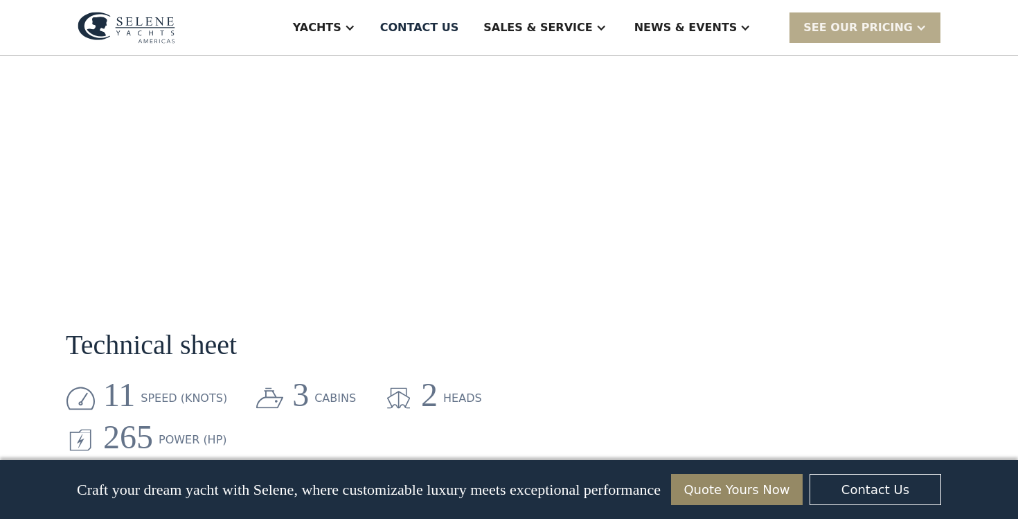
scroll to position [1279, 0]
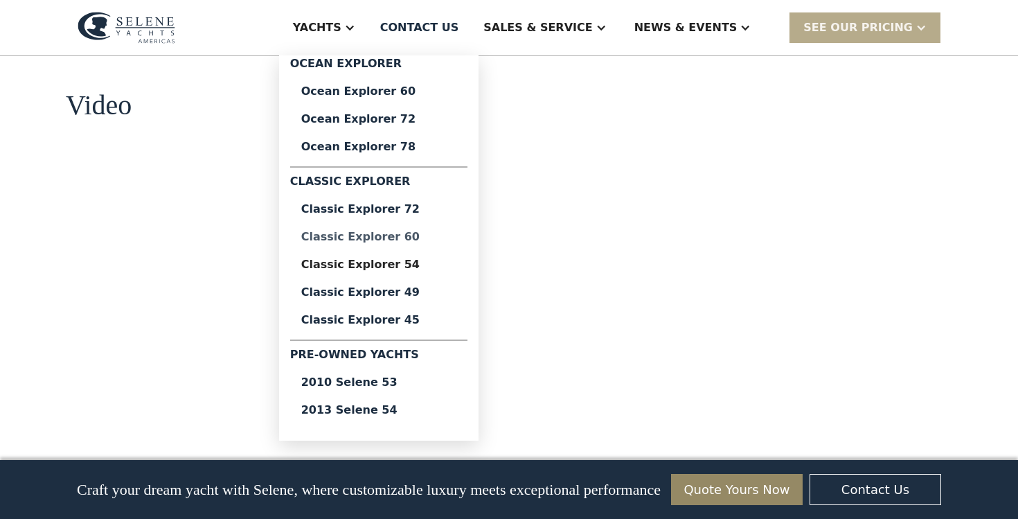
click at [409, 240] on div "Classic Explorer 60" at bounding box center [378, 236] width 155 height 11
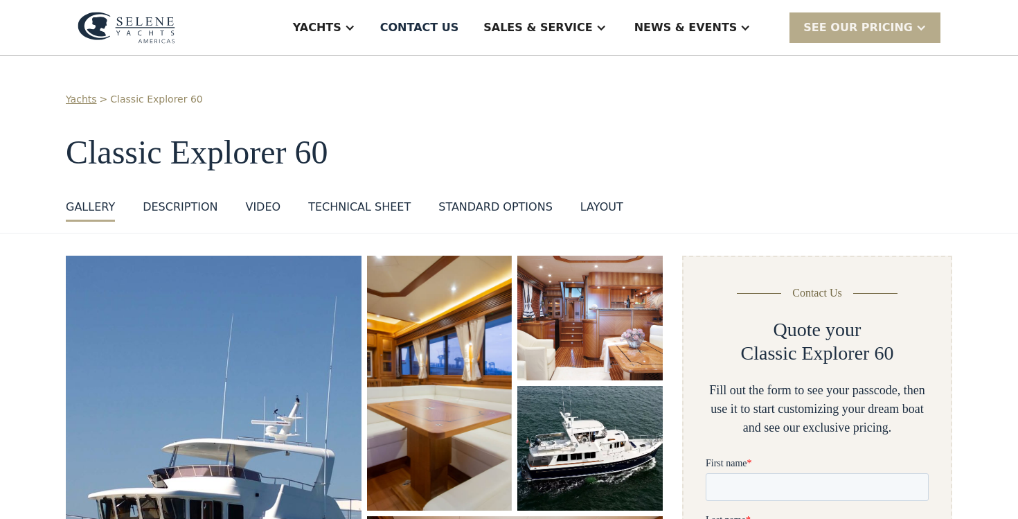
click at [587, 213] on div "layout" at bounding box center [601, 207] width 43 height 17
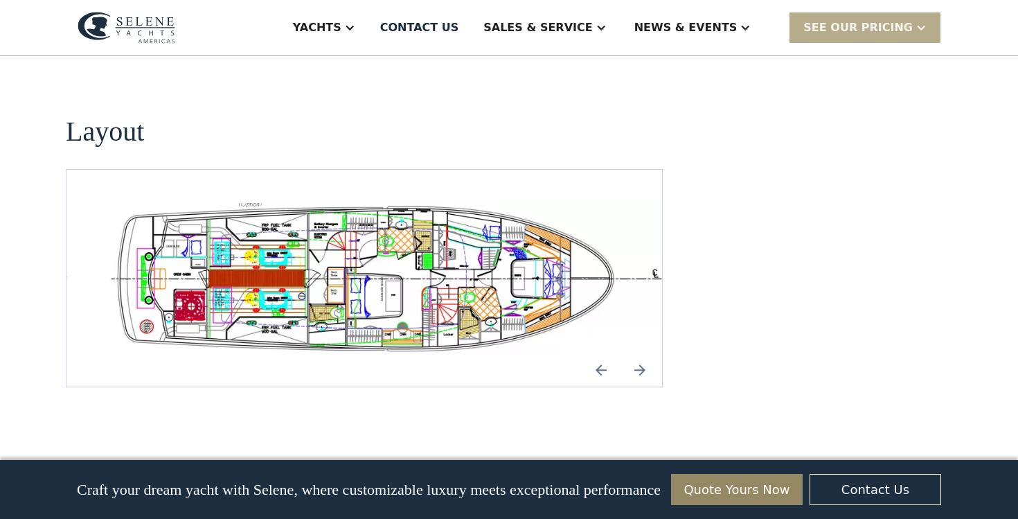
scroll to position [2653, 0]
click at [154, 235] on img "open lightbox" at bounding box center [386, 278] width 573 height 150
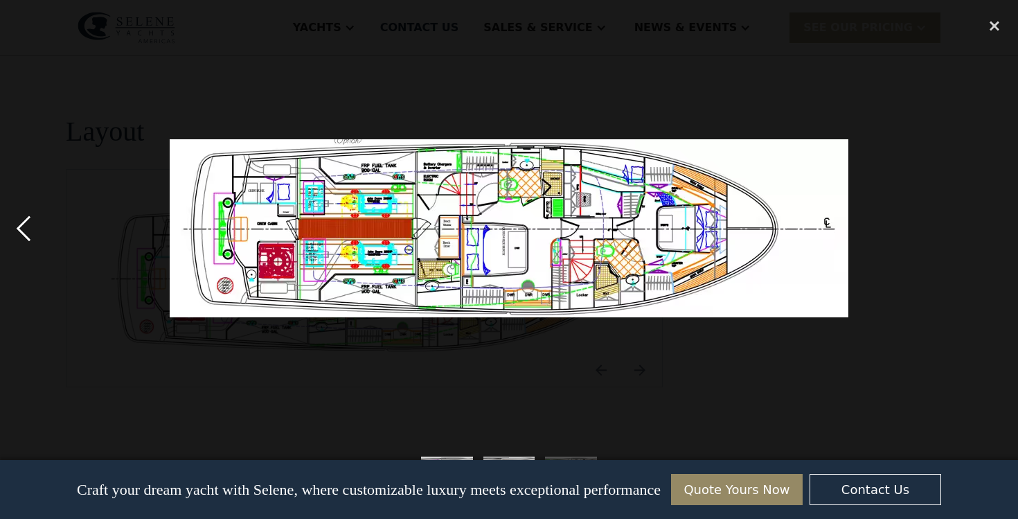
click at [33, 231] on div "previous image" at bounding box center [23, 228] width 47 height 436
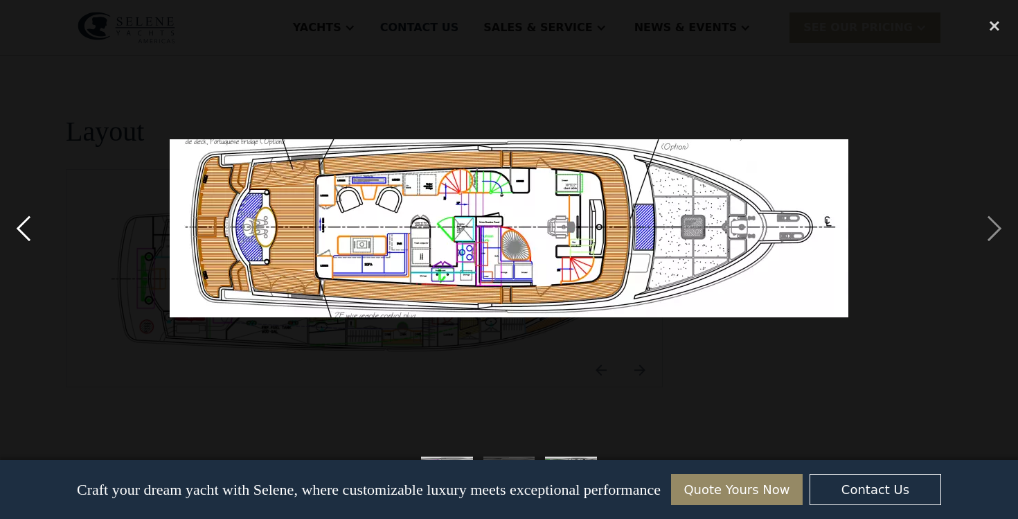
click at [33, 231] on div "previous image" at bounding box center [23, 228] width 47 height 436
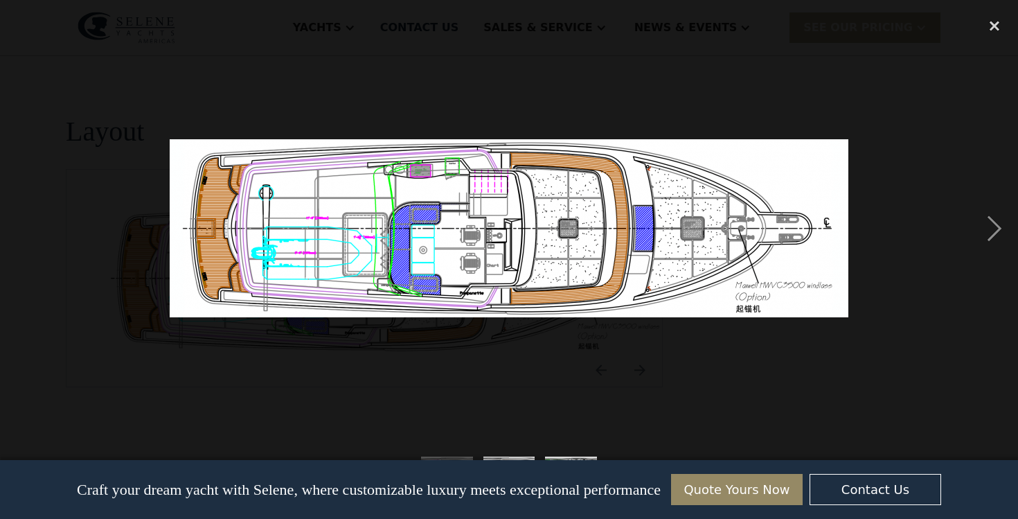
click at [33, 231] on div "previous image" at bounding box center [23, 228] width 47 height 436
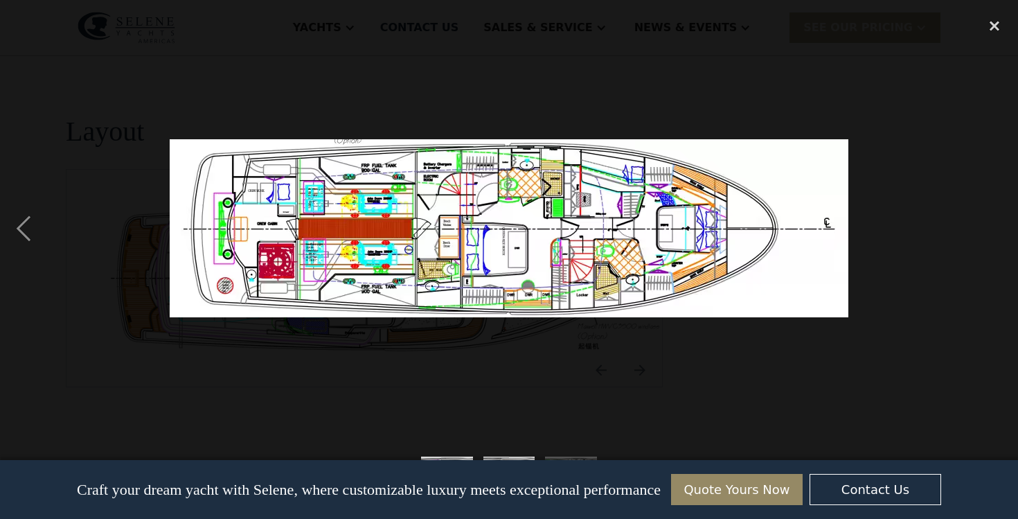
click at [441, 223] on img at bounding box center [509, 228] width 679 height 178
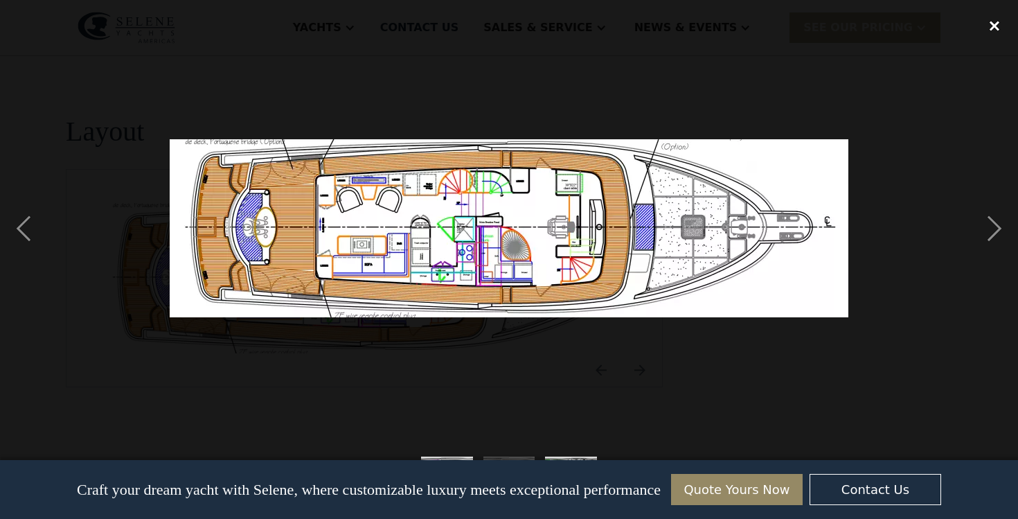
click at [993, 24] on div "close lightbox" at bounding box center [994, 25] width 47 height 30
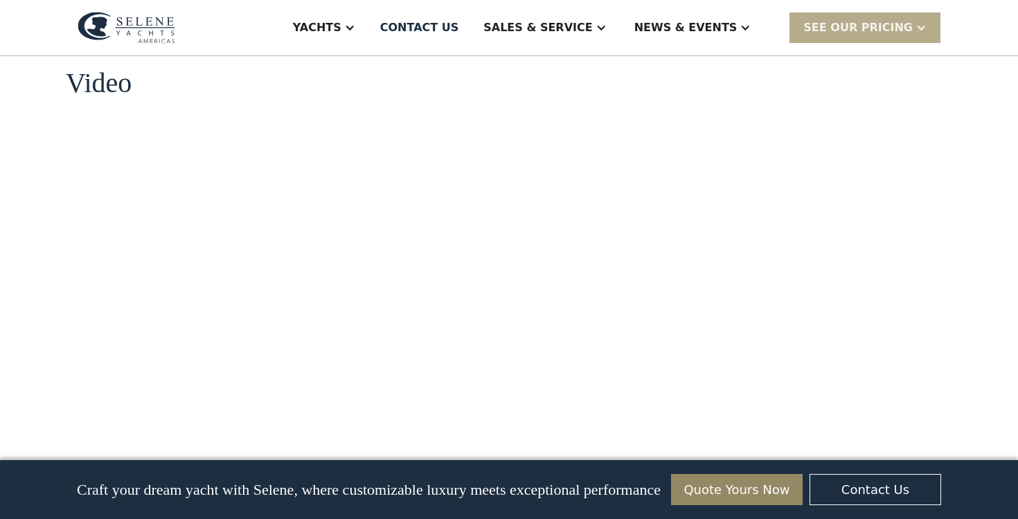
scroll to position [1367, 0]
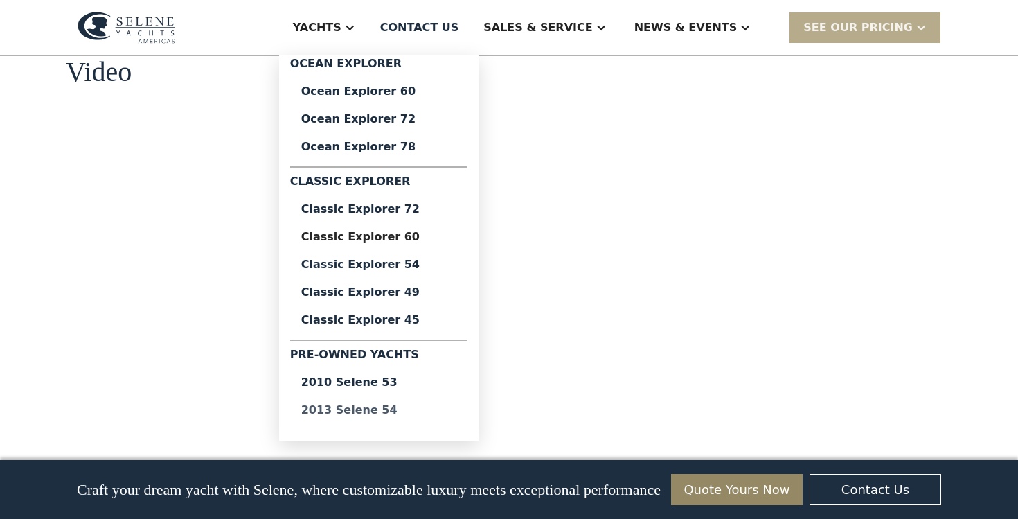
click at [411, 411] on div "2013 Selene 54" at bounding box center [378, 409] width 155 height 11
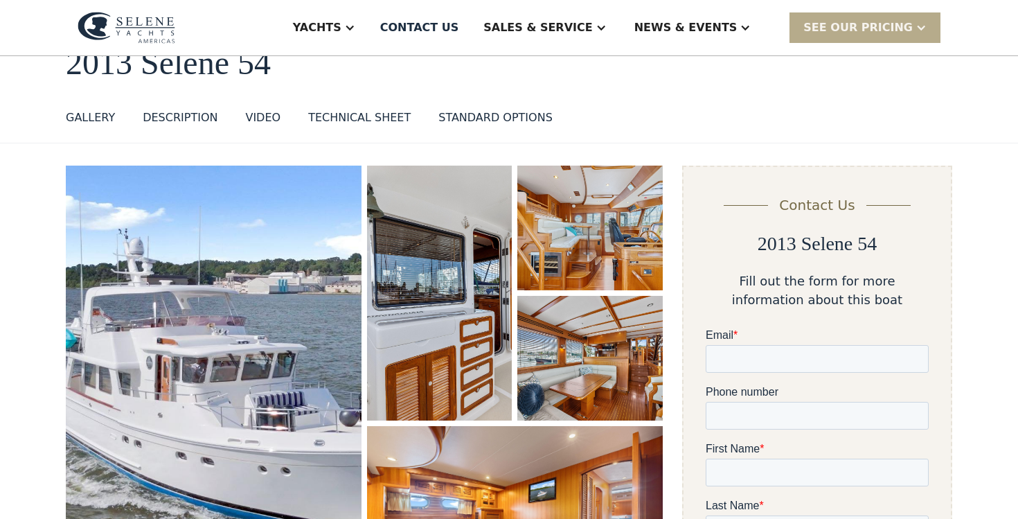
scroll to position [141, 0]
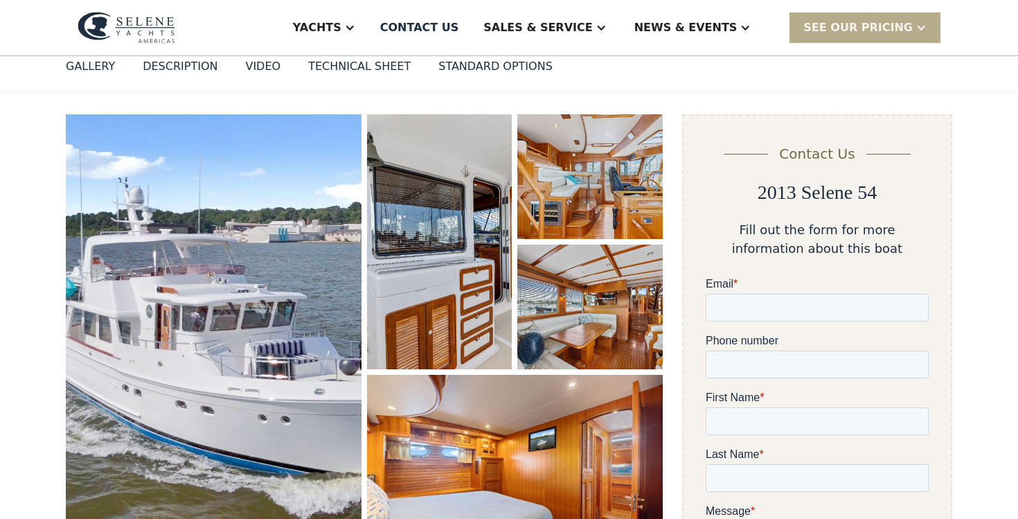
click at [277, 331] on img "open lightbox" at bounding box center [214, 343] width 296 height 458
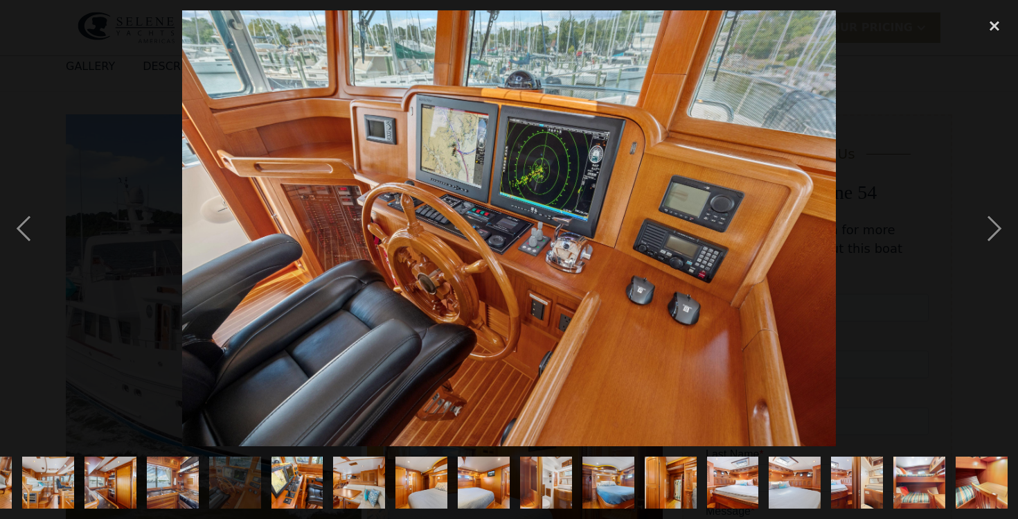
scroll to position [0, 797]
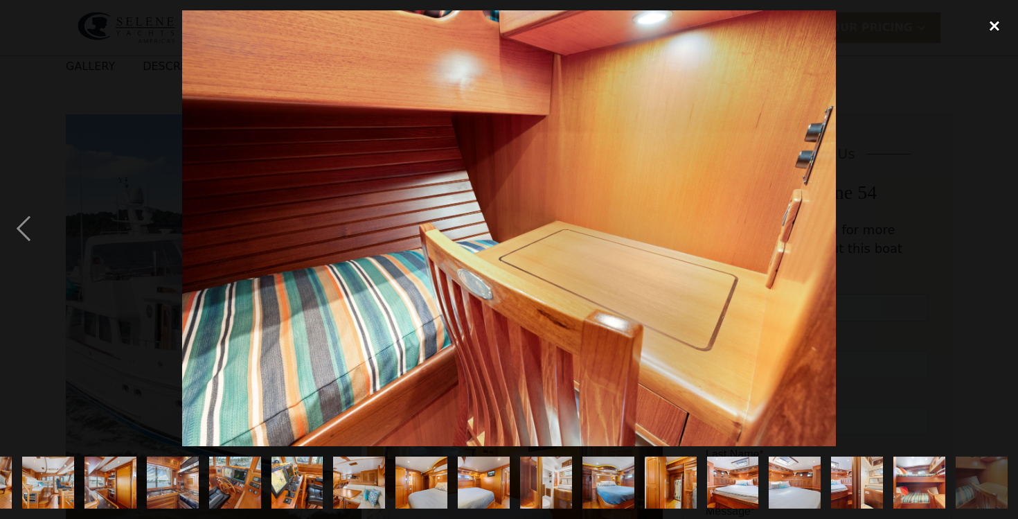
click at [997, 20] on div "close lightbox" at bounding box center [994, 25] width 47 height 30
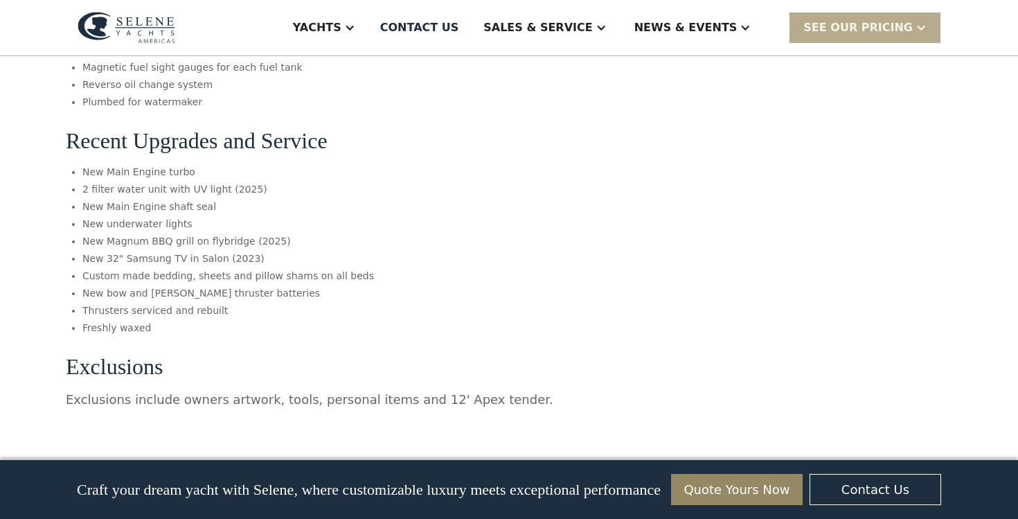
scroll to position [6477, 0]
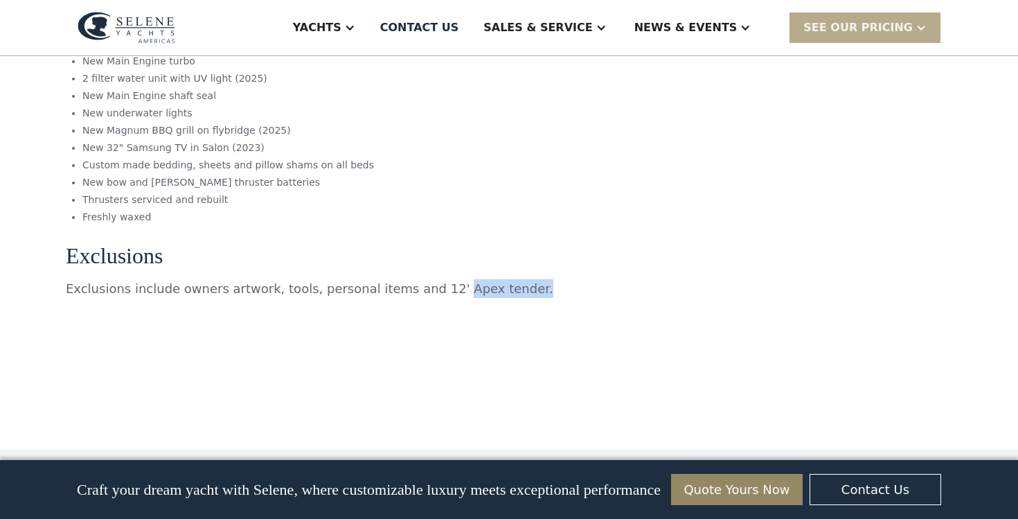
drag, startPoint x: 424, startPoint y: 253, endPoint x: 493, endPoint y: 252, distance: 69.3
click at [493, 279] on p "Exclusions include owners artwork, tools, personal items and 12' Apex tender." at bounding box center [364, 288] width 597 height 19
copy p "Apex tender."
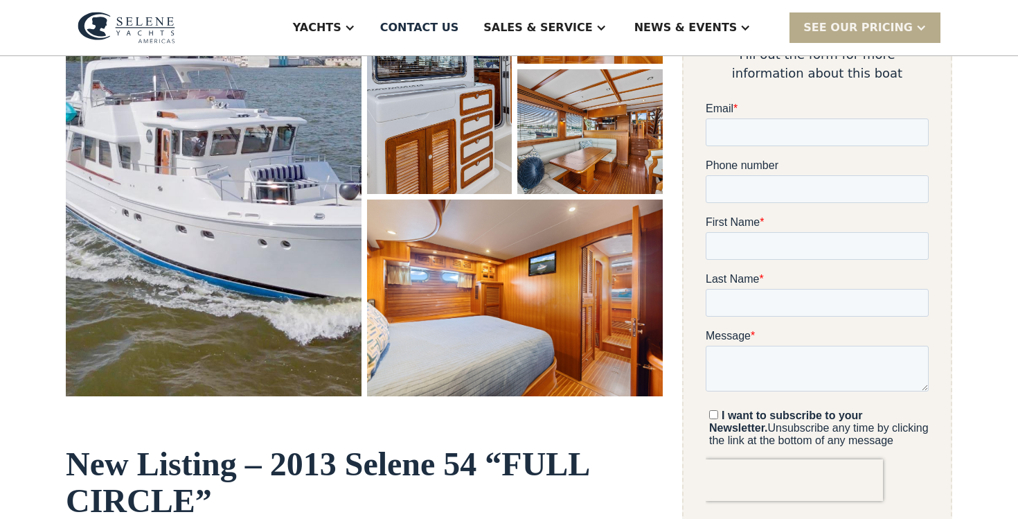
scroll to position [323, 0]
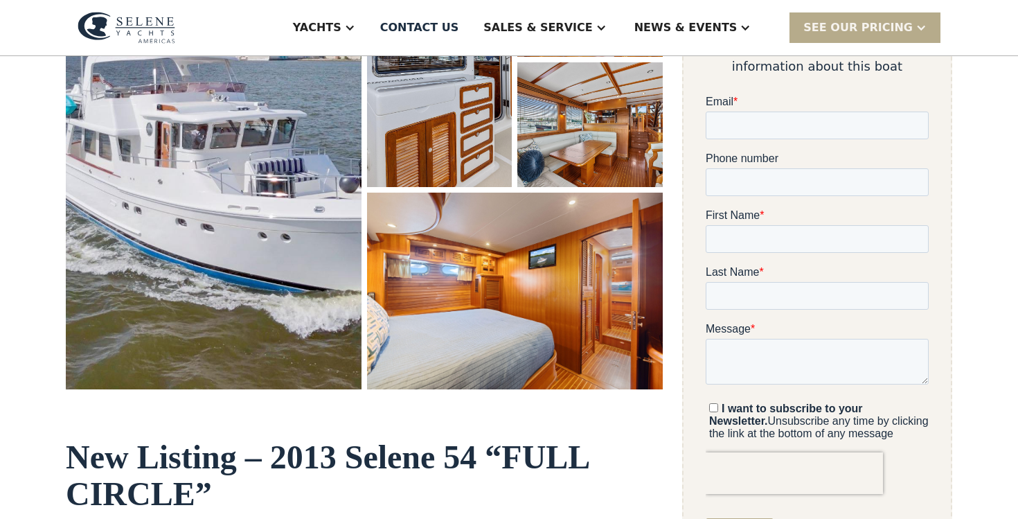
click at [310, 281] on img "open lightbox" at bounding box center [214, 161] width 296 height 458
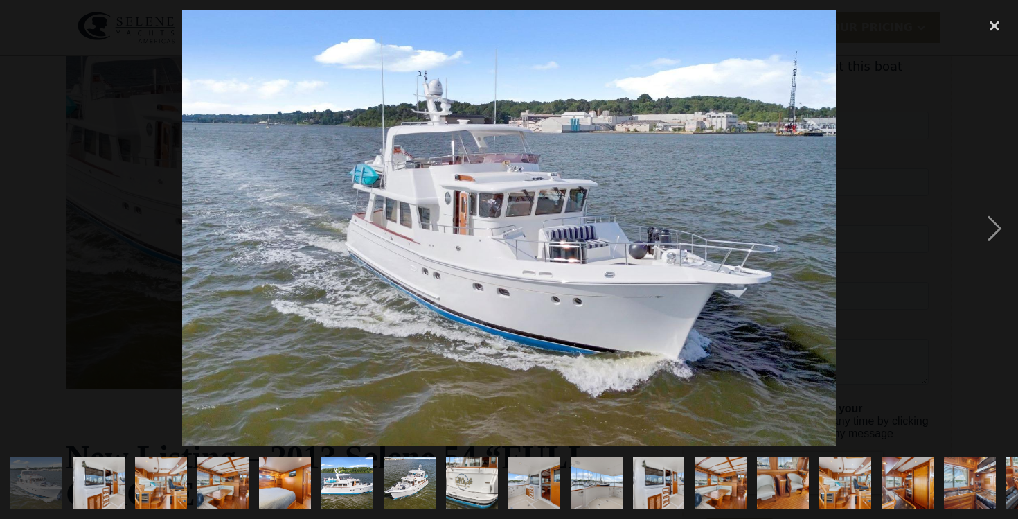
click at [407, 490] on img "show item 7 of 29" at bounding box center [410, 482] width 78 height 52
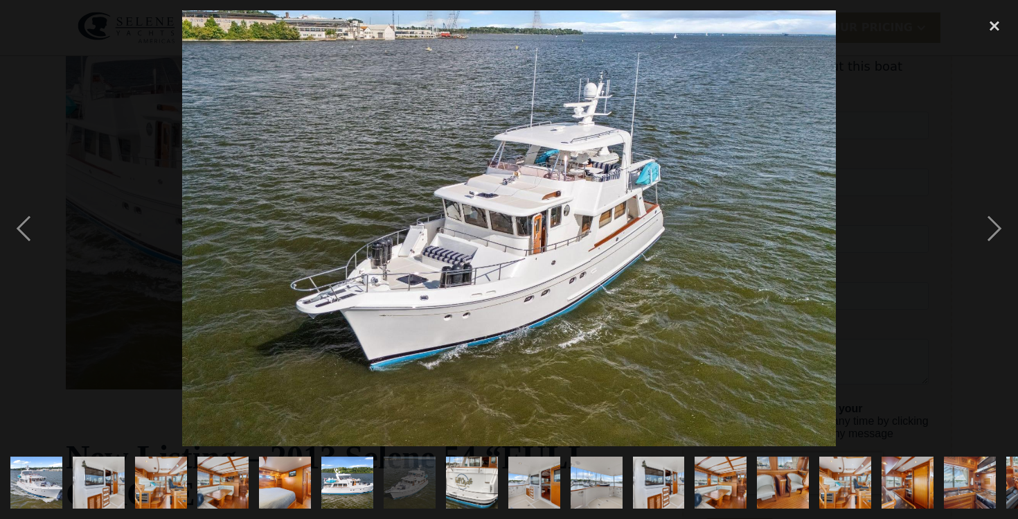
click at [366, 481] on img "show item 6 of 29" at bounding box center [348, 482] width 78 height 52
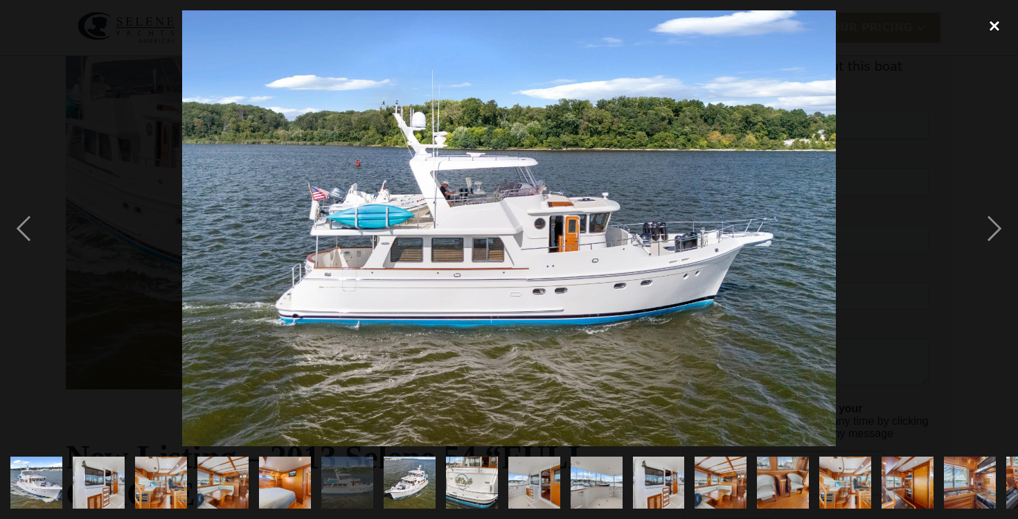
click at [984, 28] on div "close lightbox" at bounding box center [994, 25] width 47 height 30
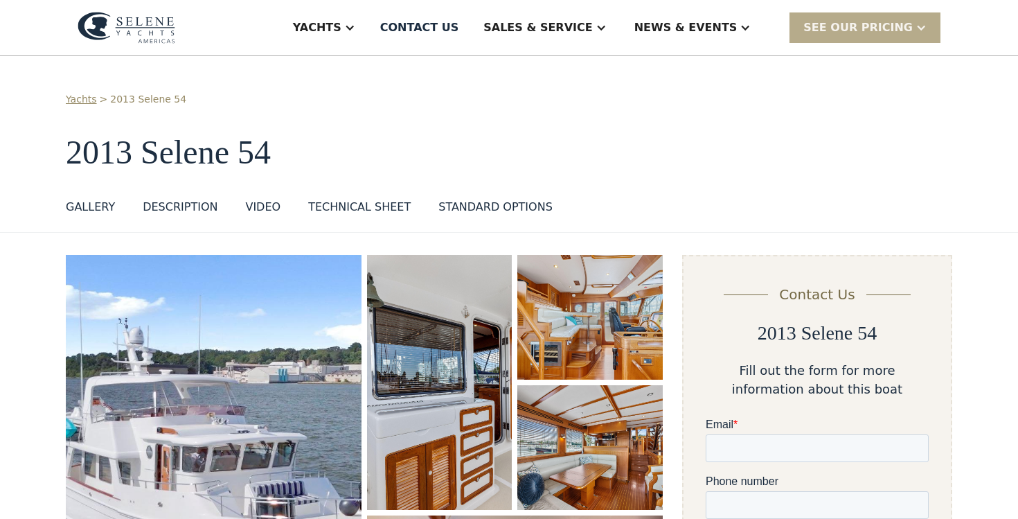
scroll to position [73, 0]
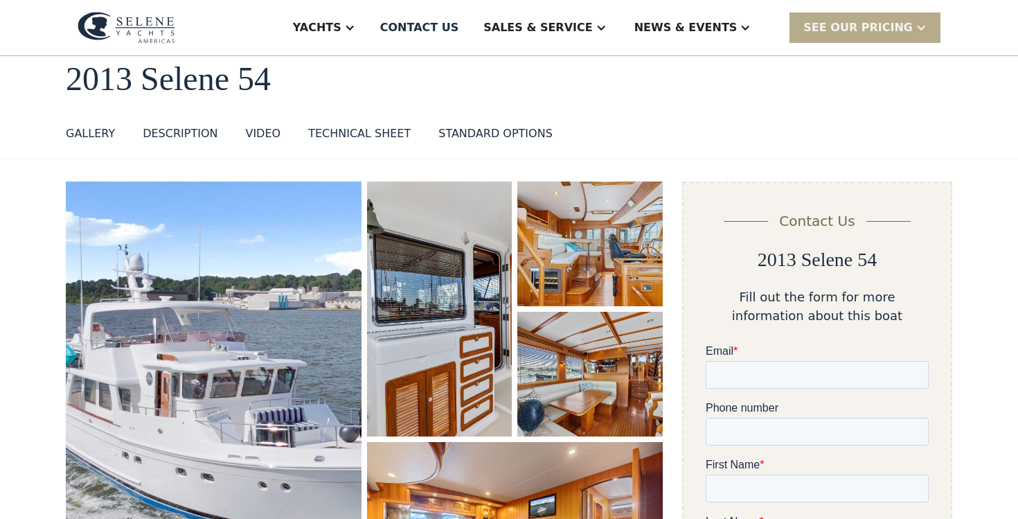
click at [223, 317] on img "open lightbox" at bounding box center [214, 410] width 296 height 458
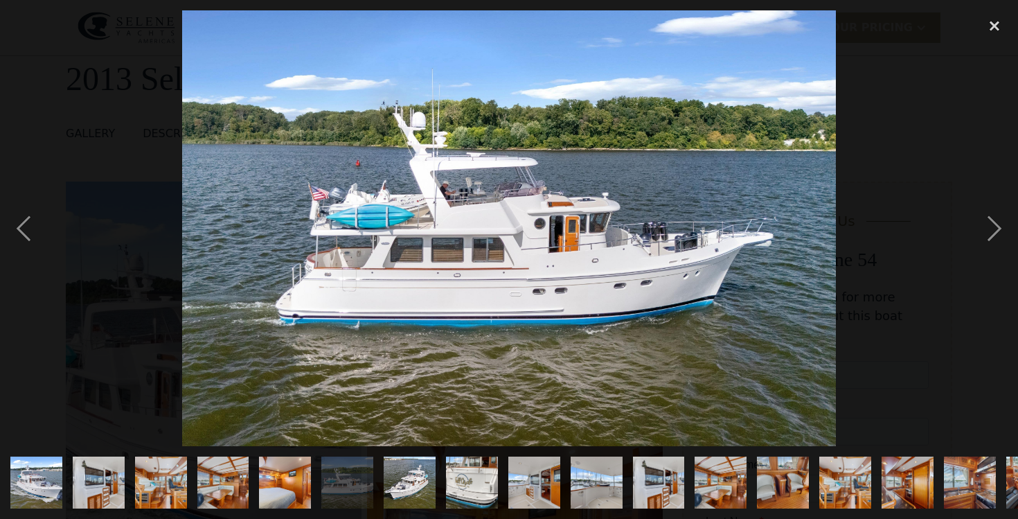
click at [398, 294] on img at bounding box center [509, 228] width 654 height 436
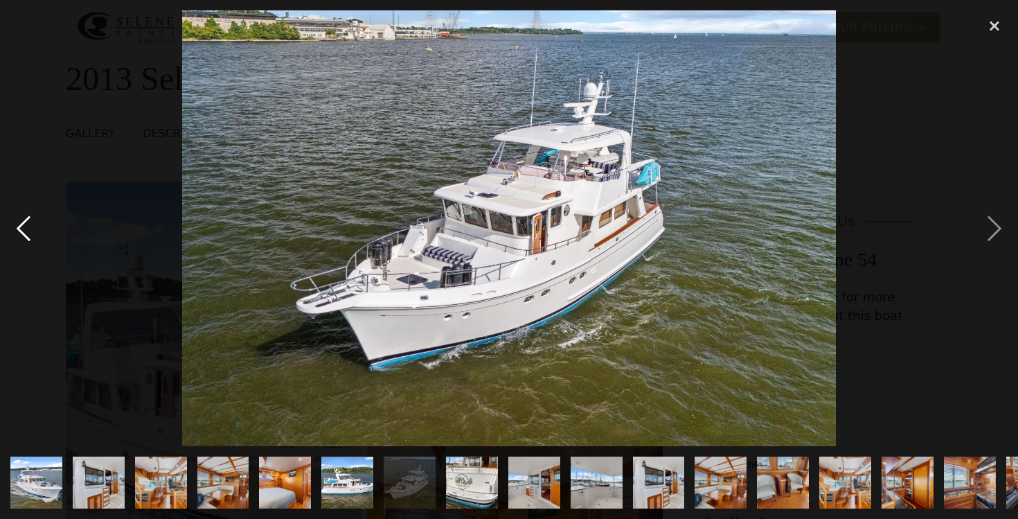
click at [33, 220] on div "previous image" at bounding box center [23, 228] width 47 height 436
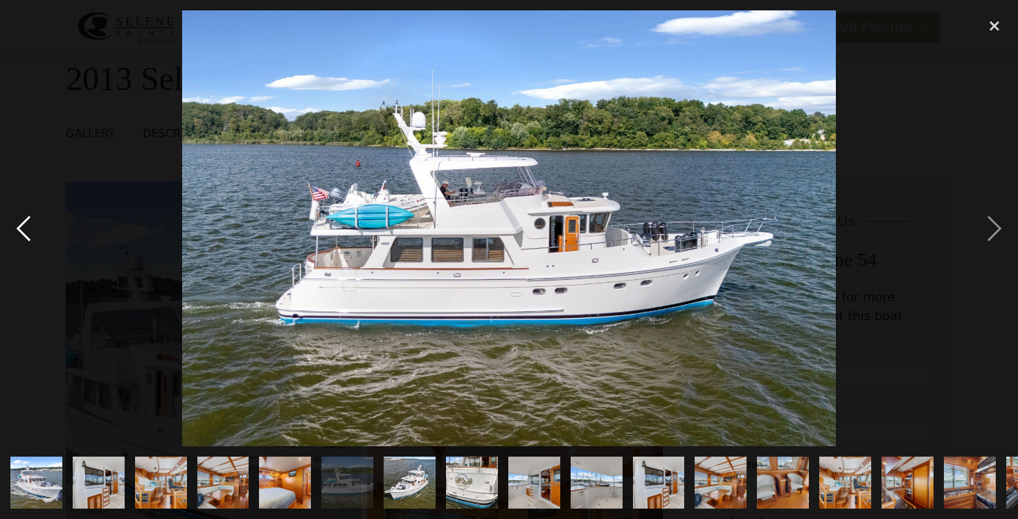
click at [33, 220] on div "previous image" at bounding box center [23, 228] width 47 height 436
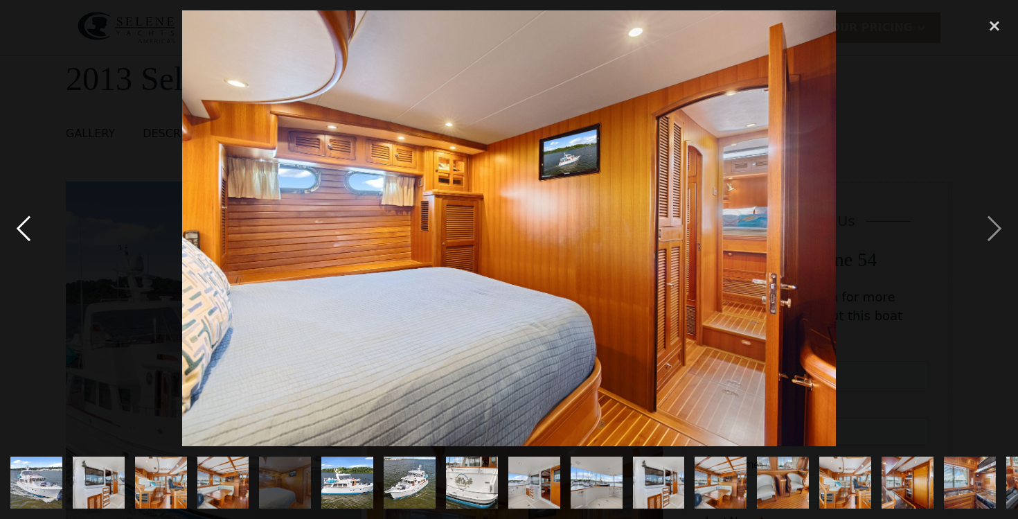
click at [33, 220] on div "previous image" at bounding box center [23, 228] width 47 height 436
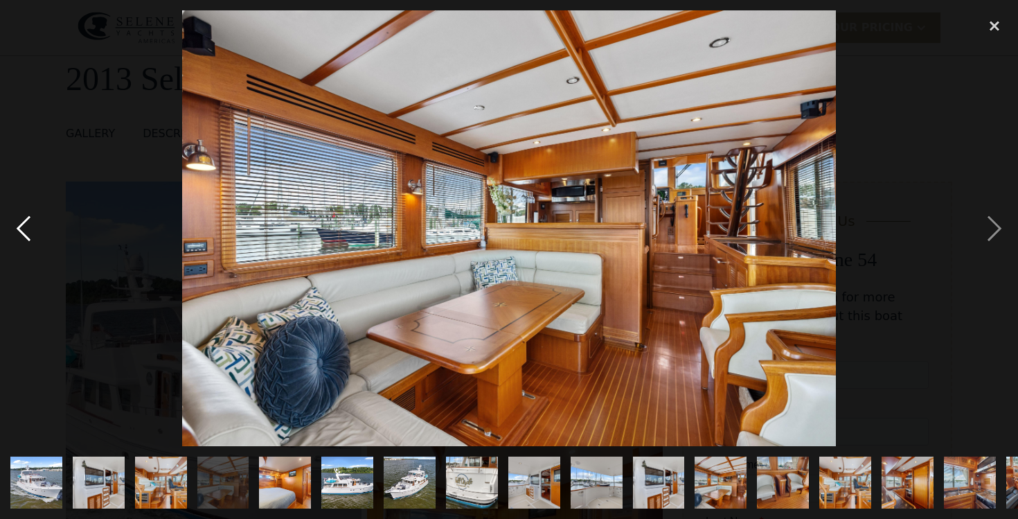
click at [33, 220] on div "previous image" at bounding box center [23, 228] width 47 height 436
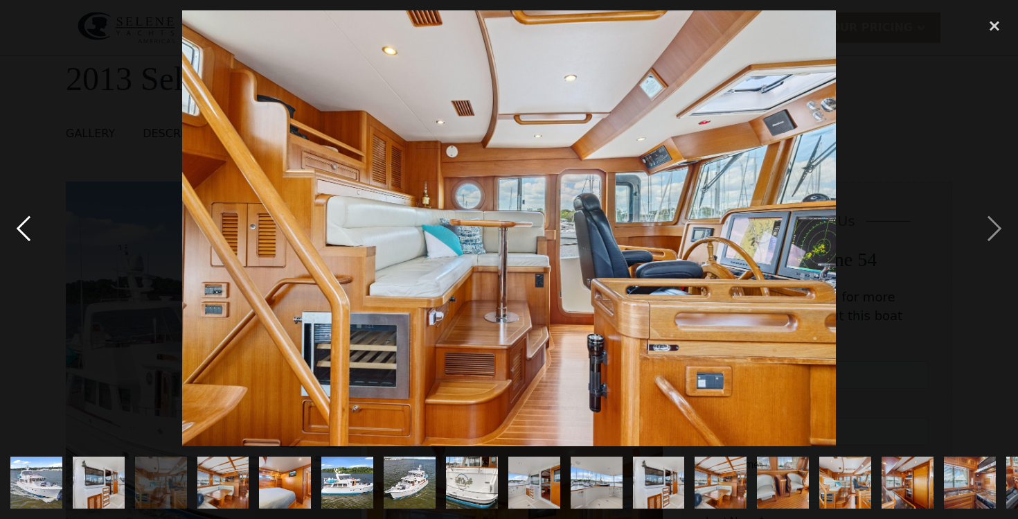
click at [33, 220] on div "previous image" at bounding box center [23, 228] width 47 height 436
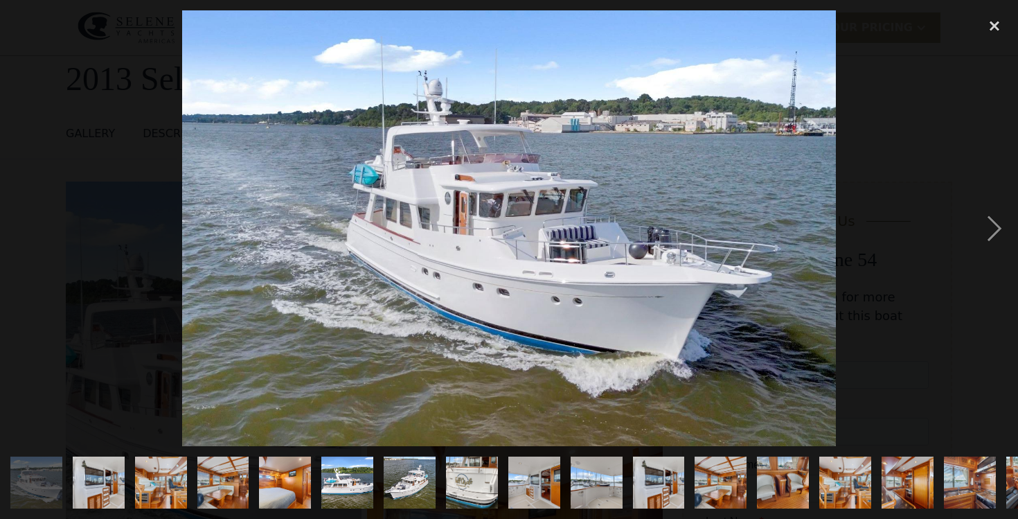
click at [33, 220] on div "previous image" at bounding box center [23, 228] width 47 height 436
click at [468, 488] on img "show item 8 of 29" at bounding box center [472, 482] width 78 height 52
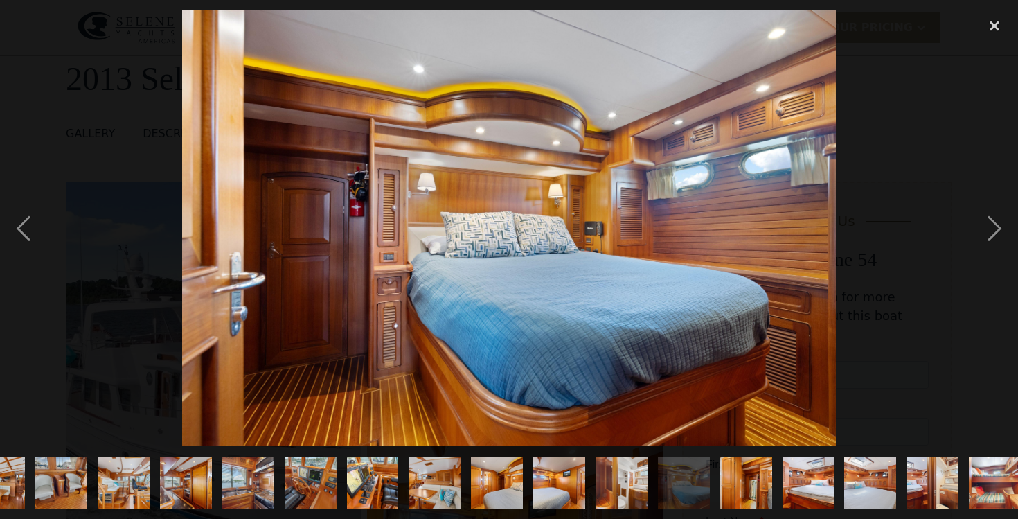
scroll to position [0, 797]
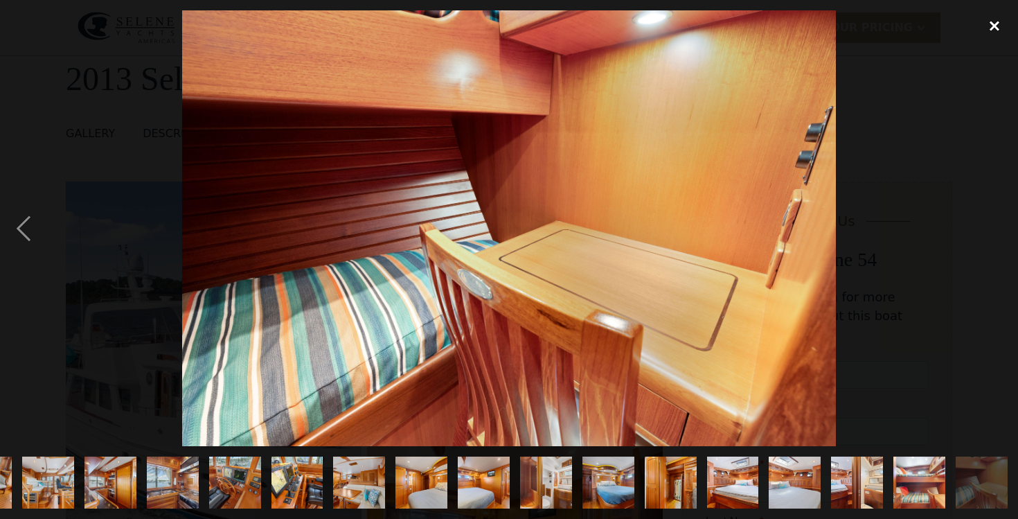
click at [996, 28] on div "close lightbox" at bounding box center [994, 25] width 47 height 30
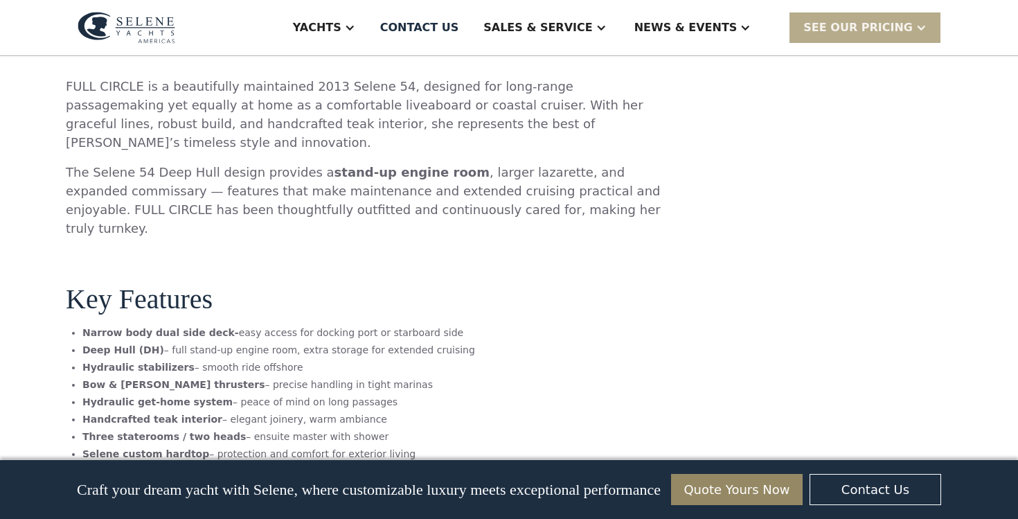
scroll to position [0, 0]
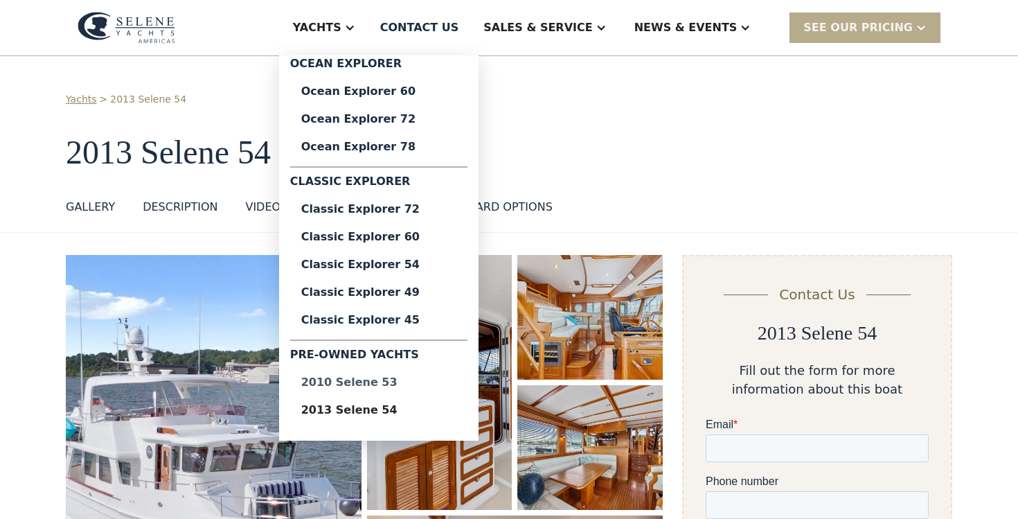
click at [398, 377] on div "2010 Selene 53" at bounding box center [378, 382] width 155 height 11
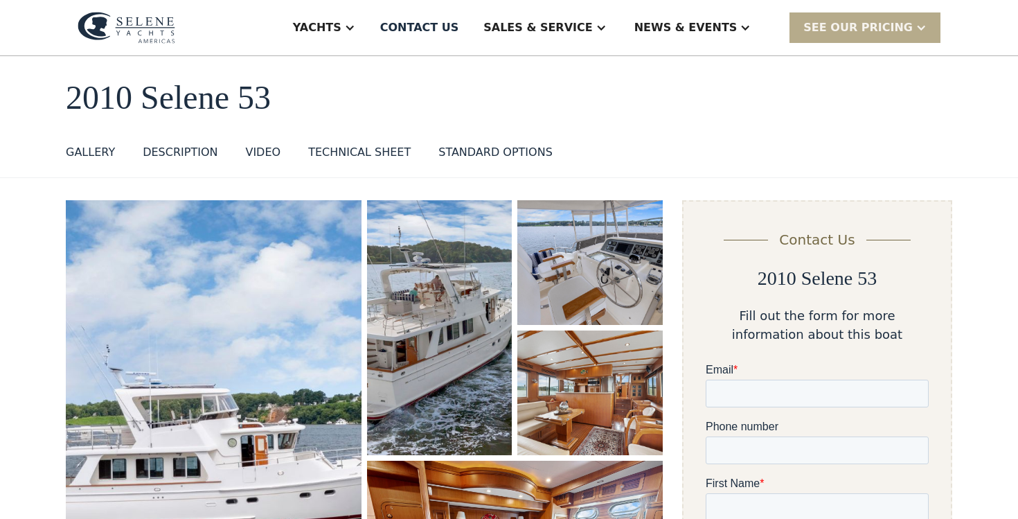
scroll to position [183, 0]
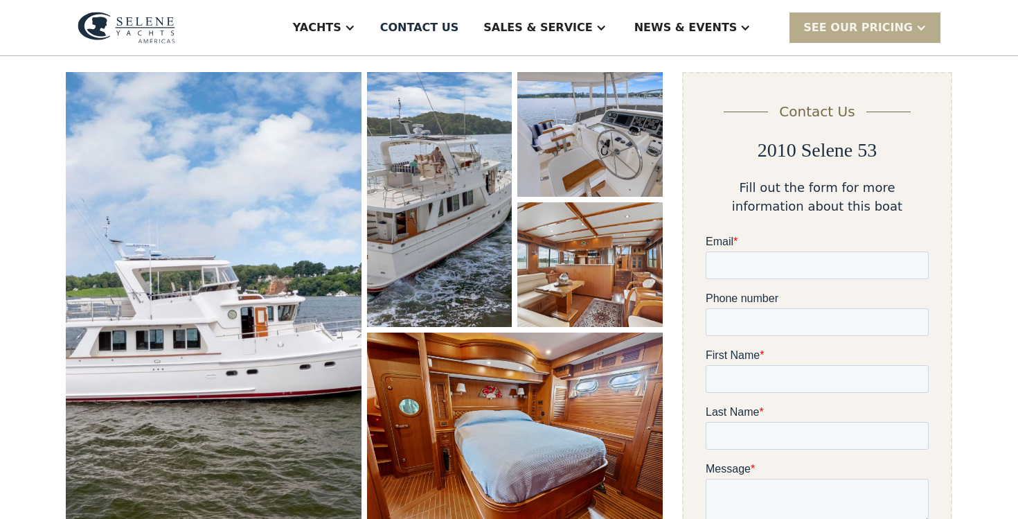
click at [218, 337] on img "open lightbox" at bounding box center [214, 301] width 296 height 458
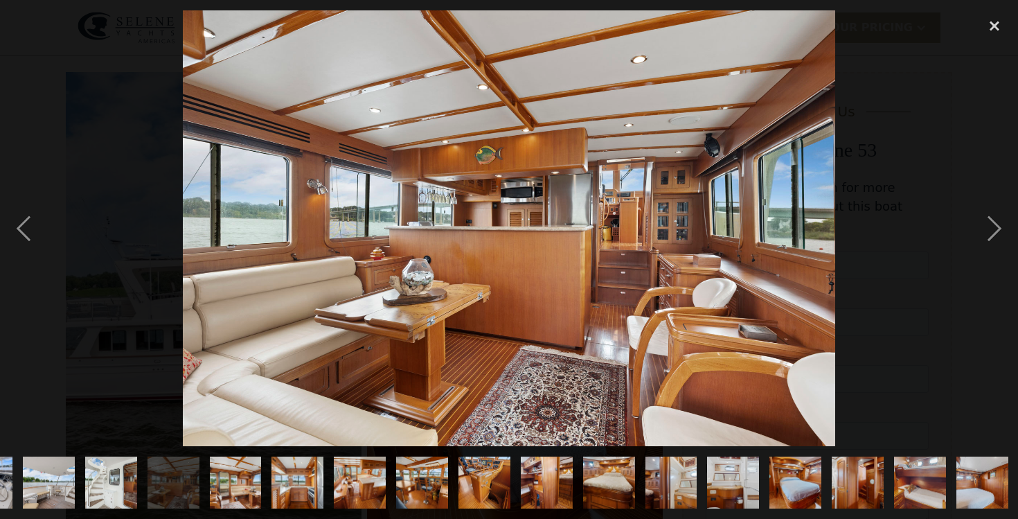
scroll to position [0, 860]
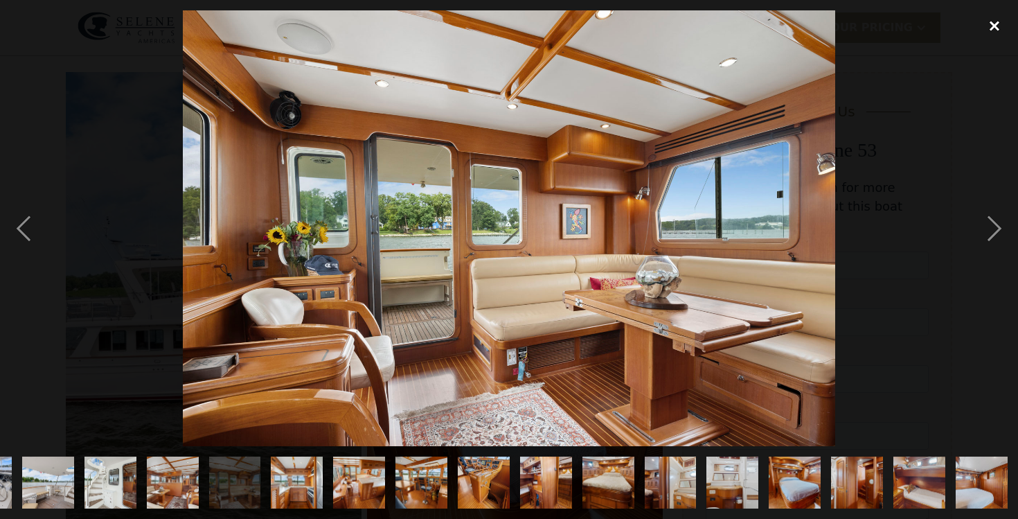
click at [987, 24] on div "close lightbox" at bounding box center [994, 25] width 47 height 30
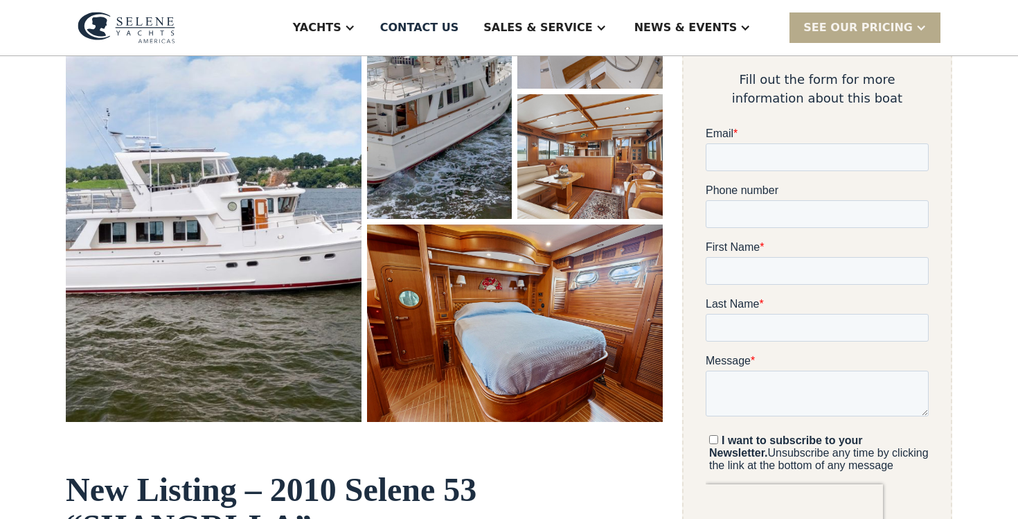
scroll to position [226, 0]
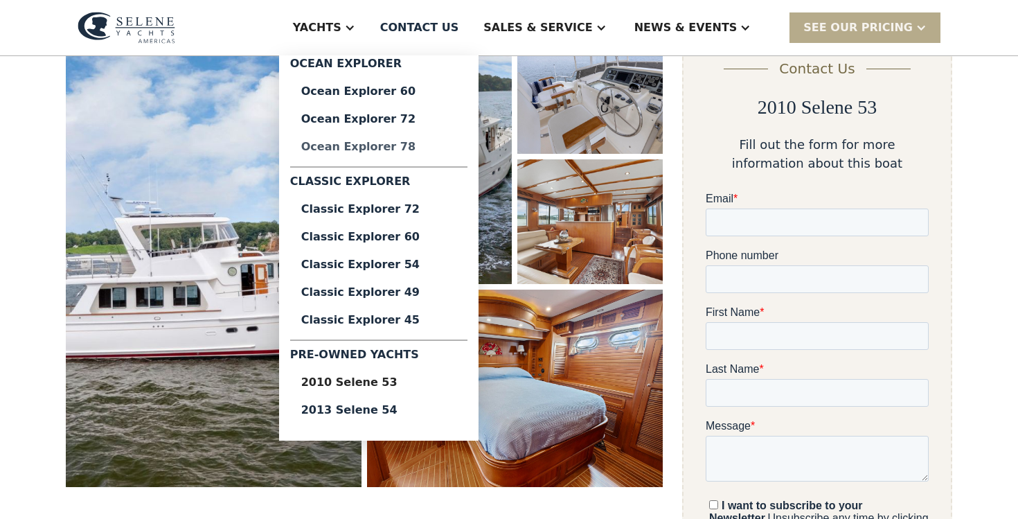
click at [409, 147] on div "Ocean Explorer 78" at bounding box center [378, 146] width 155 height 11
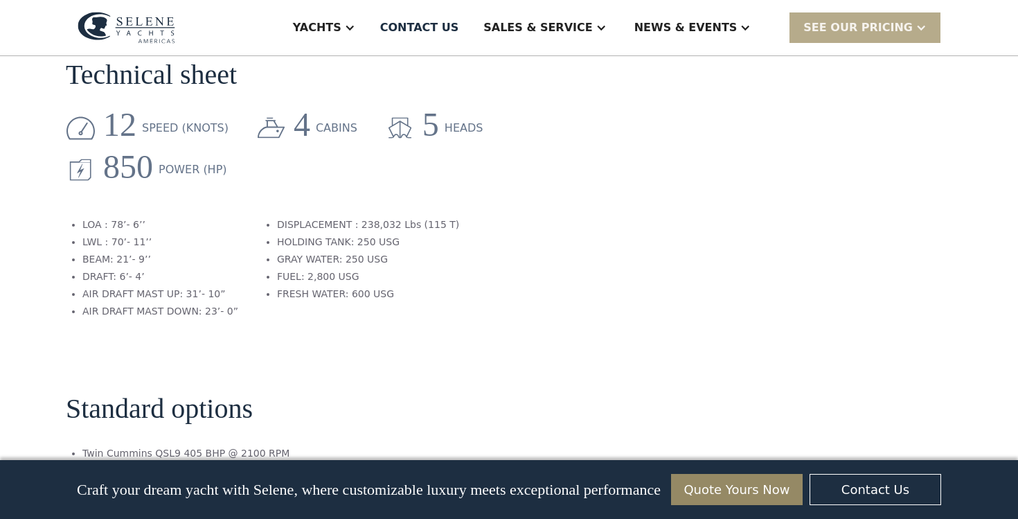
scroll to position [1467, 0]
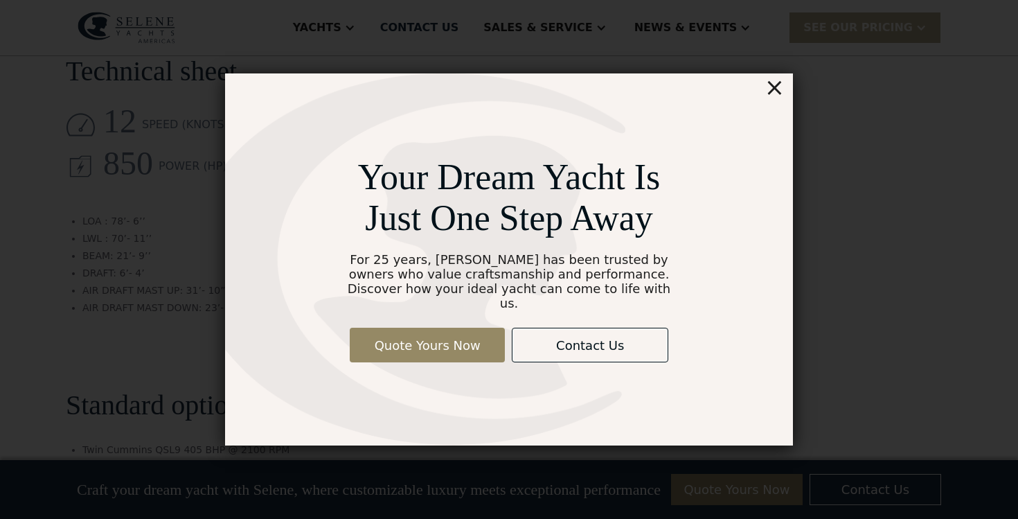
click at [778, 99] on div "×" at bounding box center [775, 87] width 20 height 28
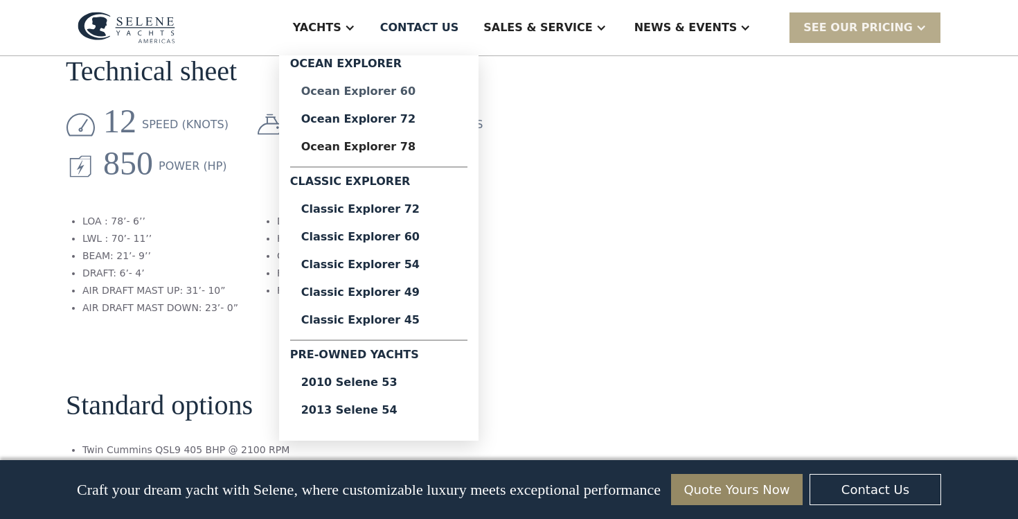
click at [399, 86] on div "Ocean Explorer 60" at bounding box center [378, 91] width 155 height 11
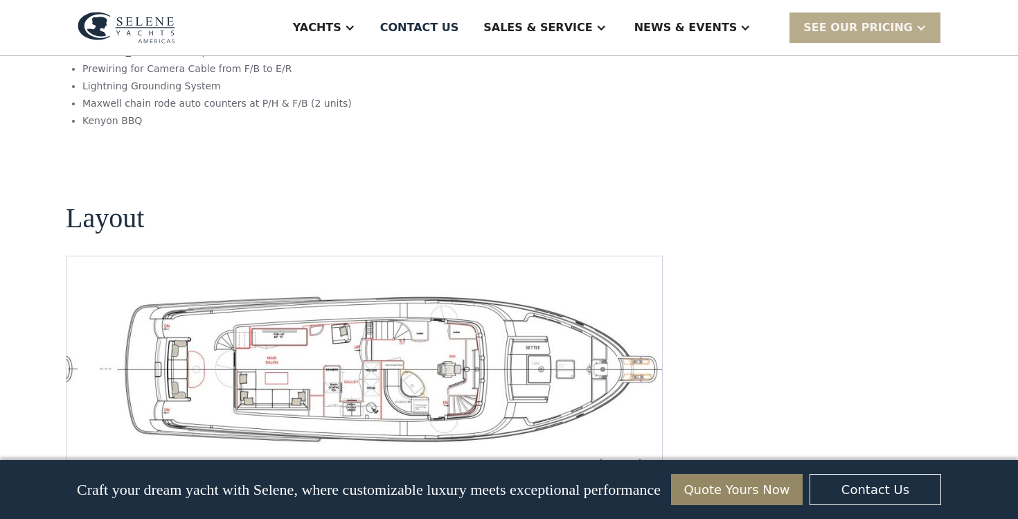
scroll to position [3036, 0]
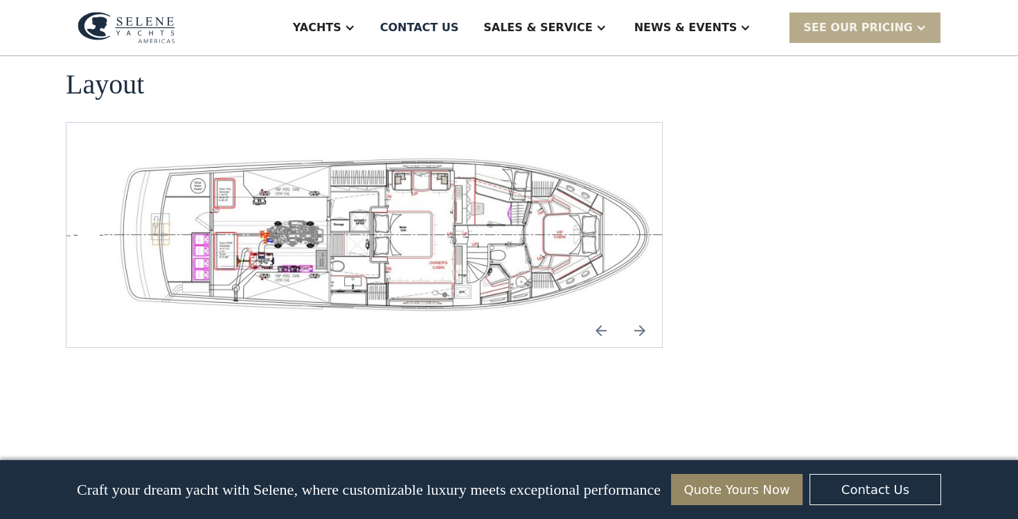
click at [344, 243] on div "No items found." at bounding box center [364, 235] width 597 height 226
click at [348, 161] on img "open lightbox" at bounding box center [386, 235] width 573 height 158
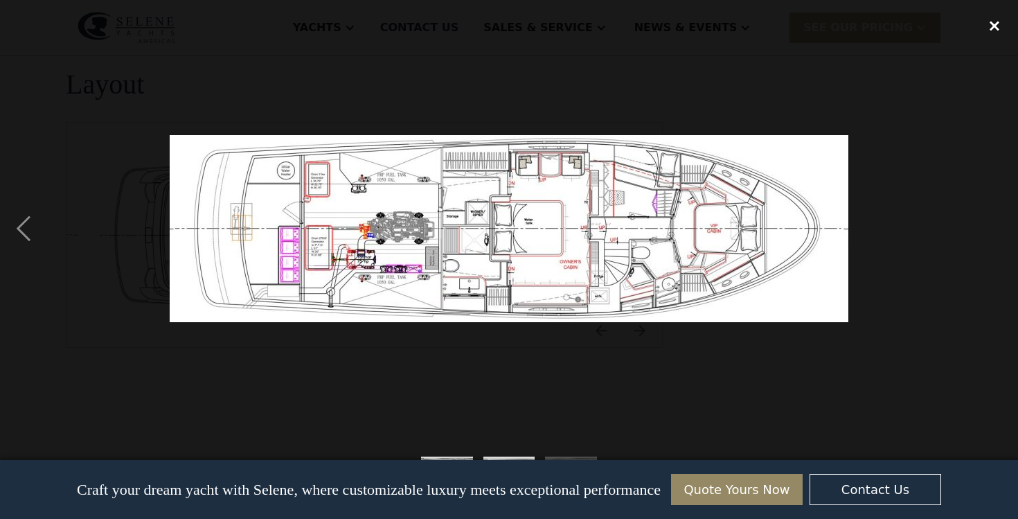
click at [988, 24] on div "close lightbox" at bounding box center [994, 25] width 47 height 30
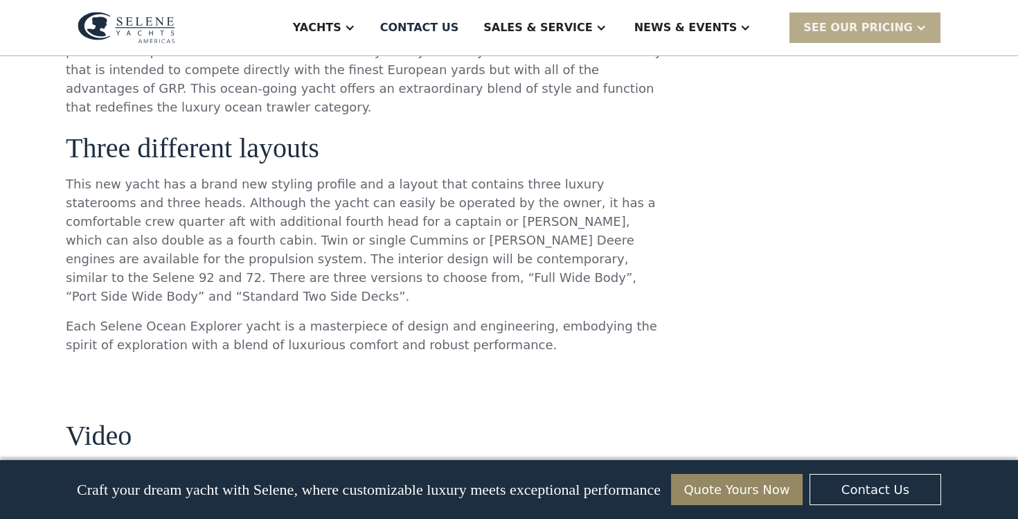
scroll to position [1336, 0]
